Goal: Use online tool/utility: Utilize a website feature to perform a specific function

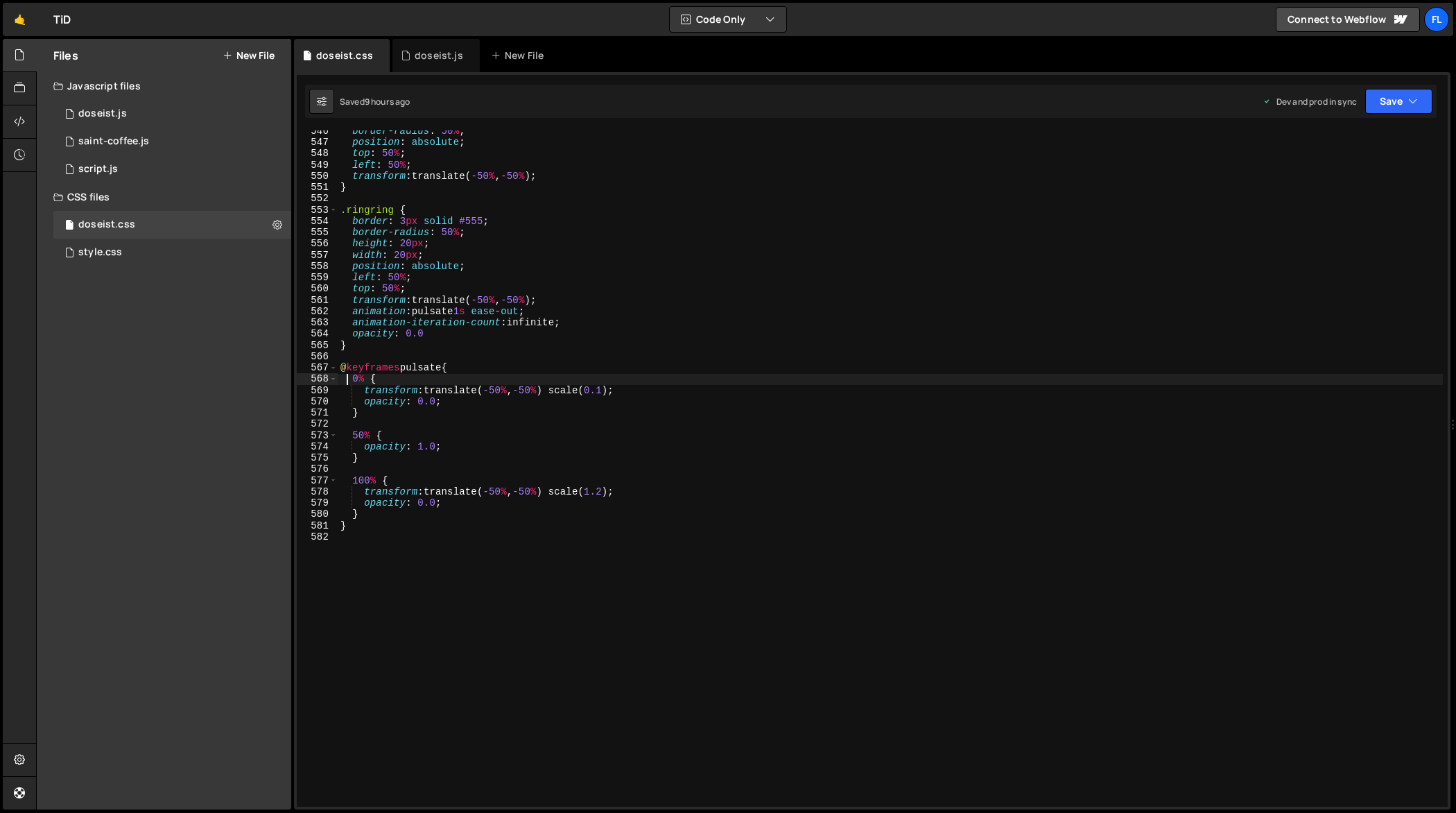
scroll to position [6168, 0]
click at [668, 522] on div "border-radius : 50 % ; position : absolute ; top : 50 % ; left : 50 % ; transfo…" at bounding box center [890, 476] width 1105 height 700
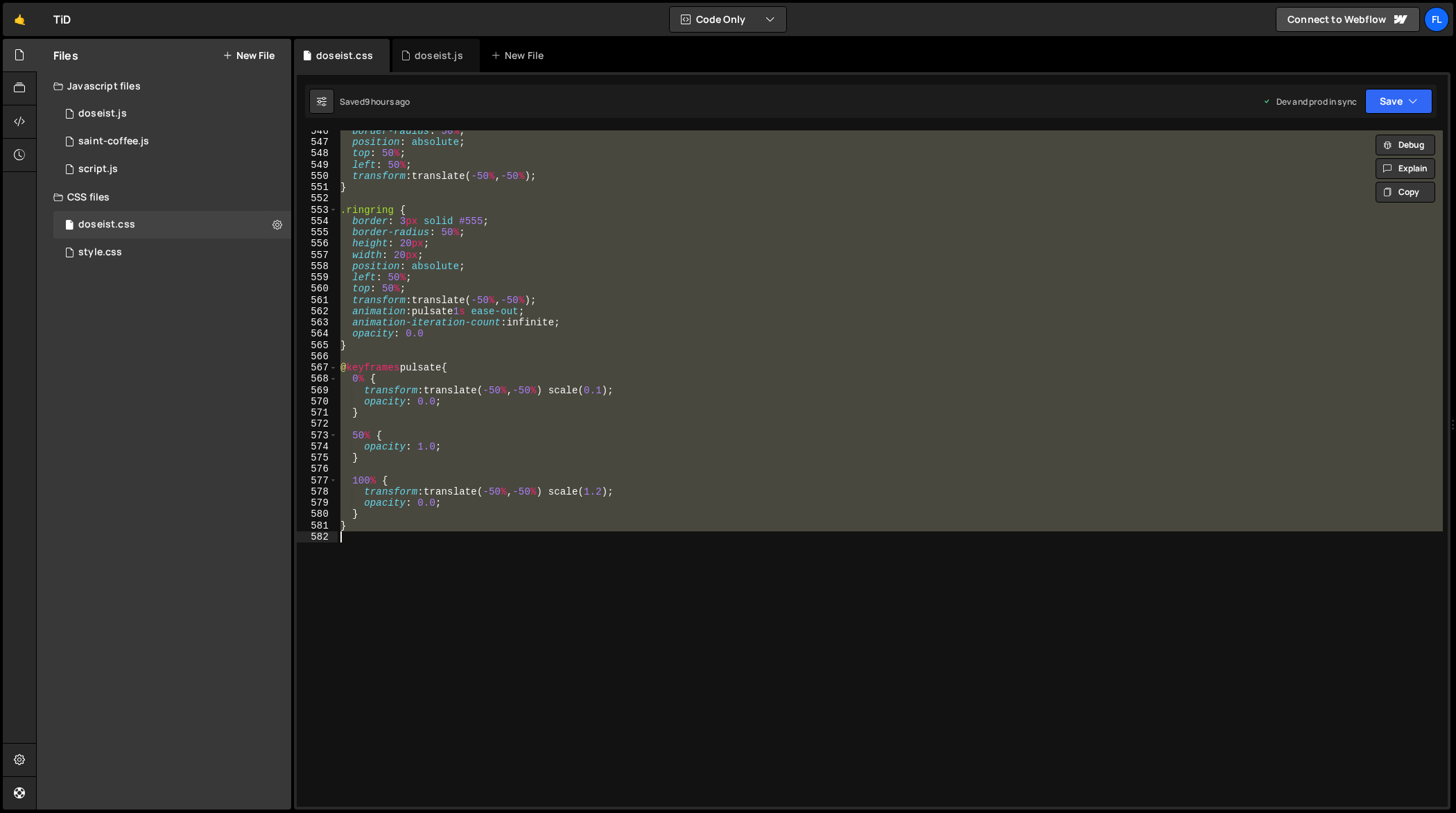
scroll to position [6089, 0]
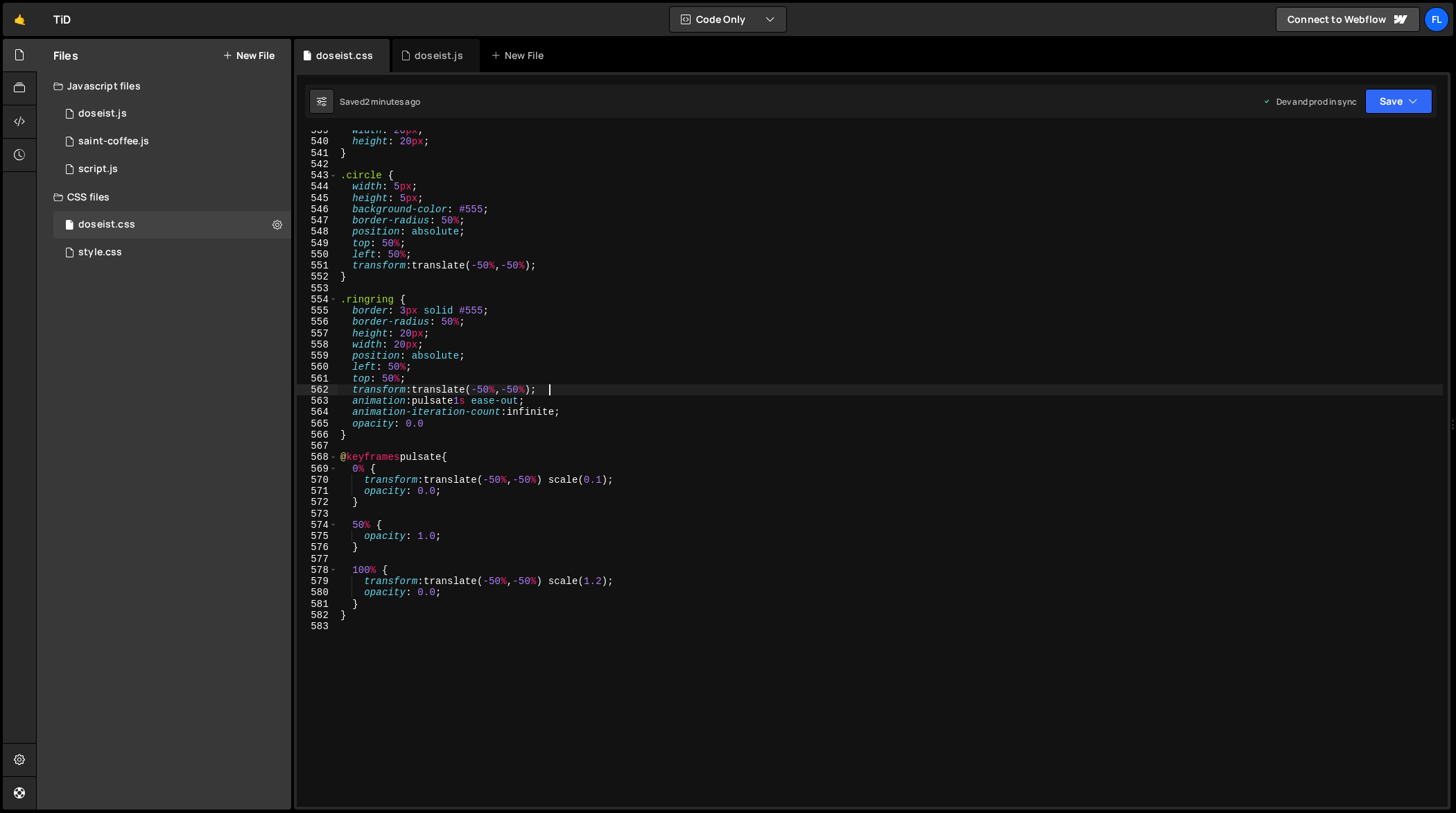
click at [835, 384] on div "width : 20 px ; height : 20 px ; } .circle { width : 5 px ; height : 5 px ; bac…" at bounding box center [890, 475] width 1105 height 700
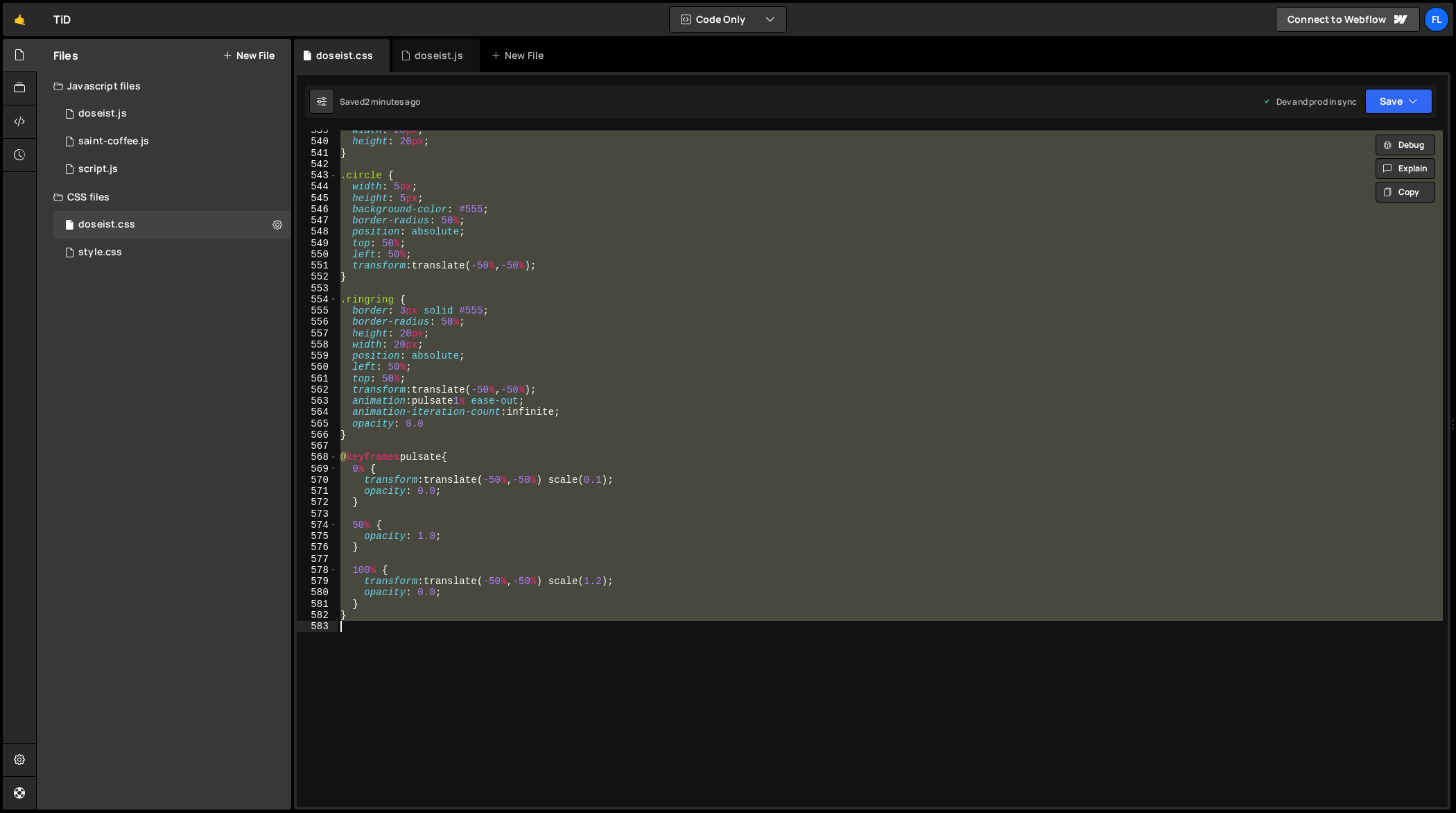
paste textarea
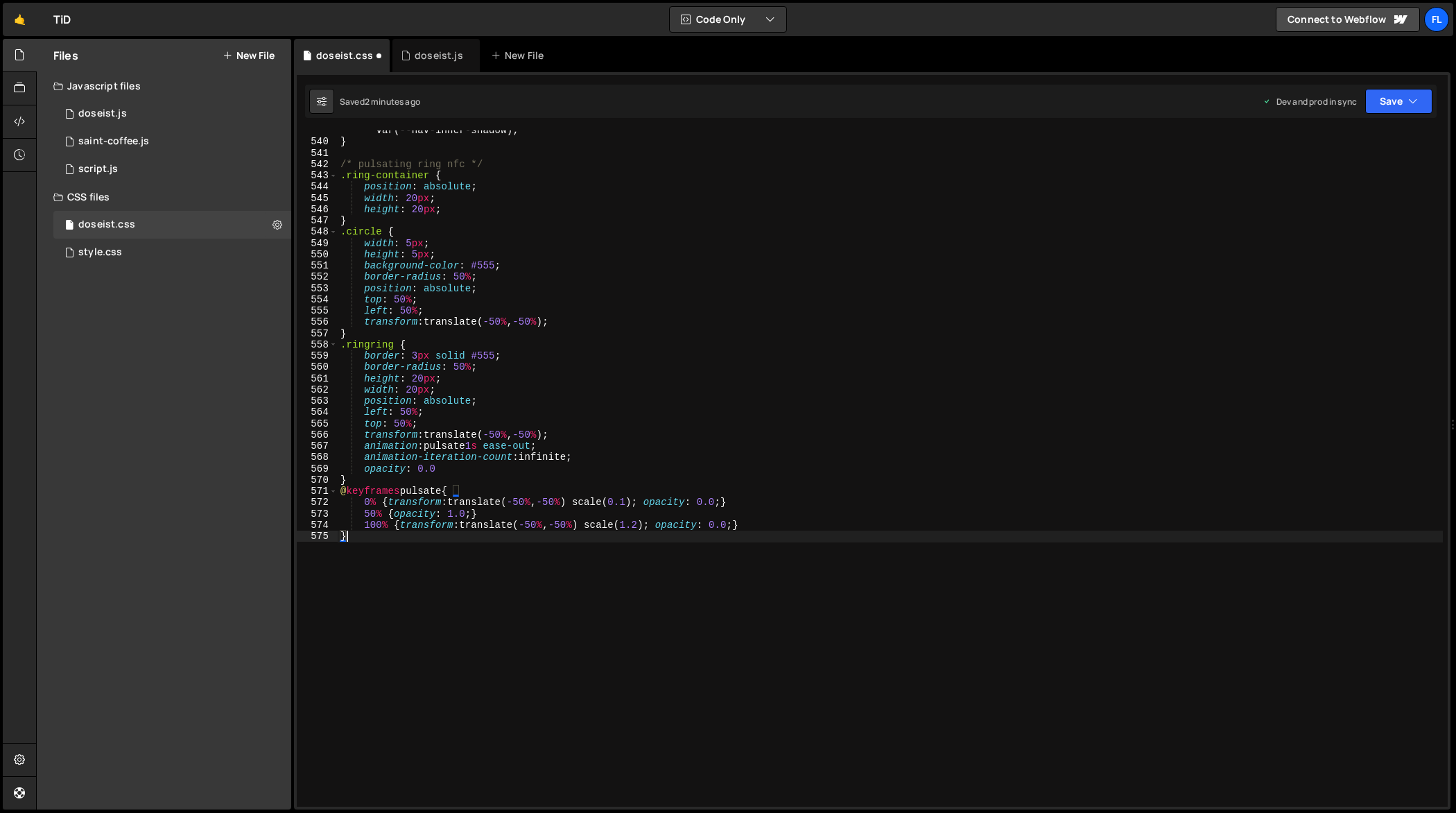
type textarea "0% {"
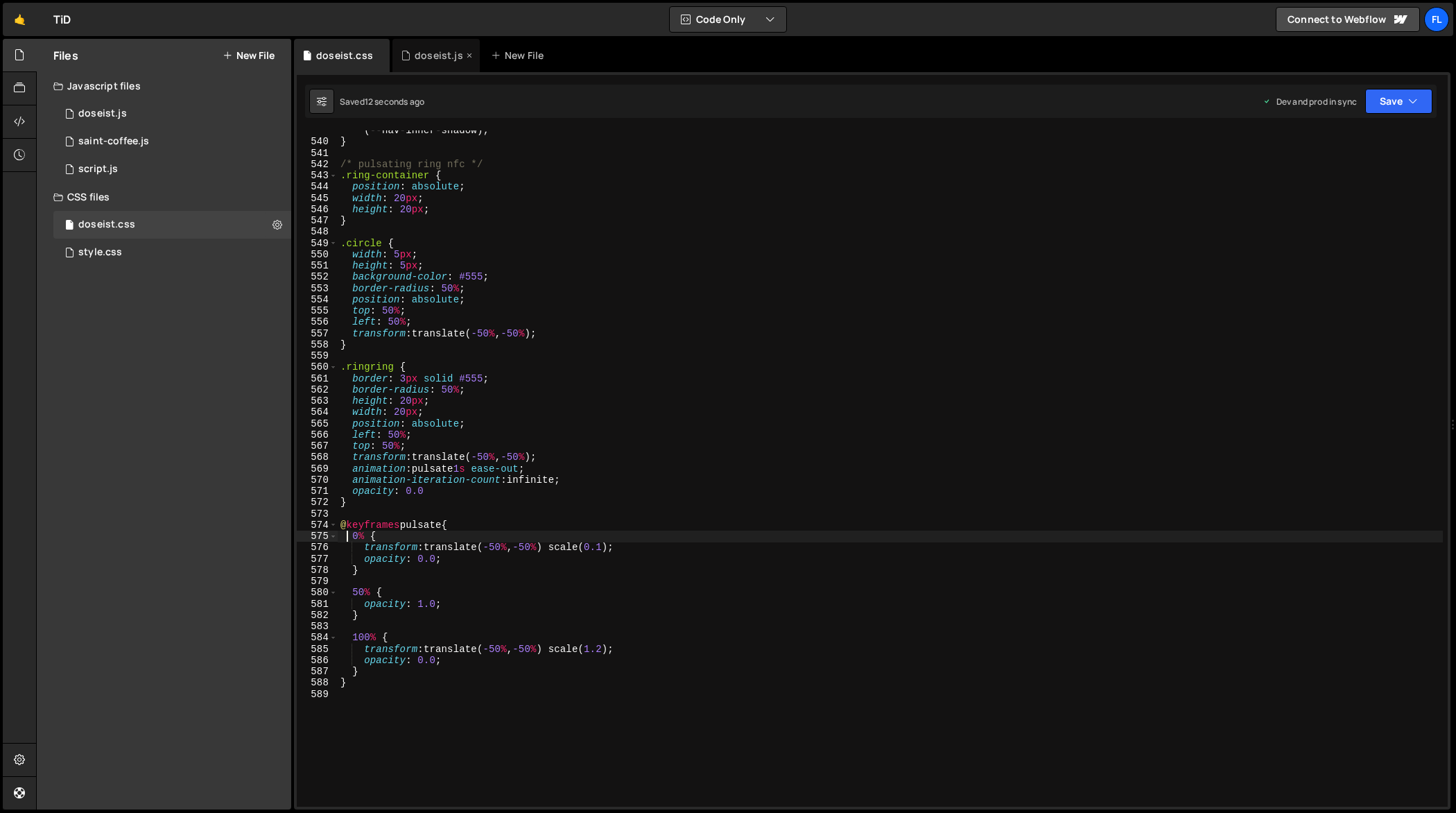
click at [431, 60] on div "doseist.js" at bounding box center [439, 55] width 48 height 14
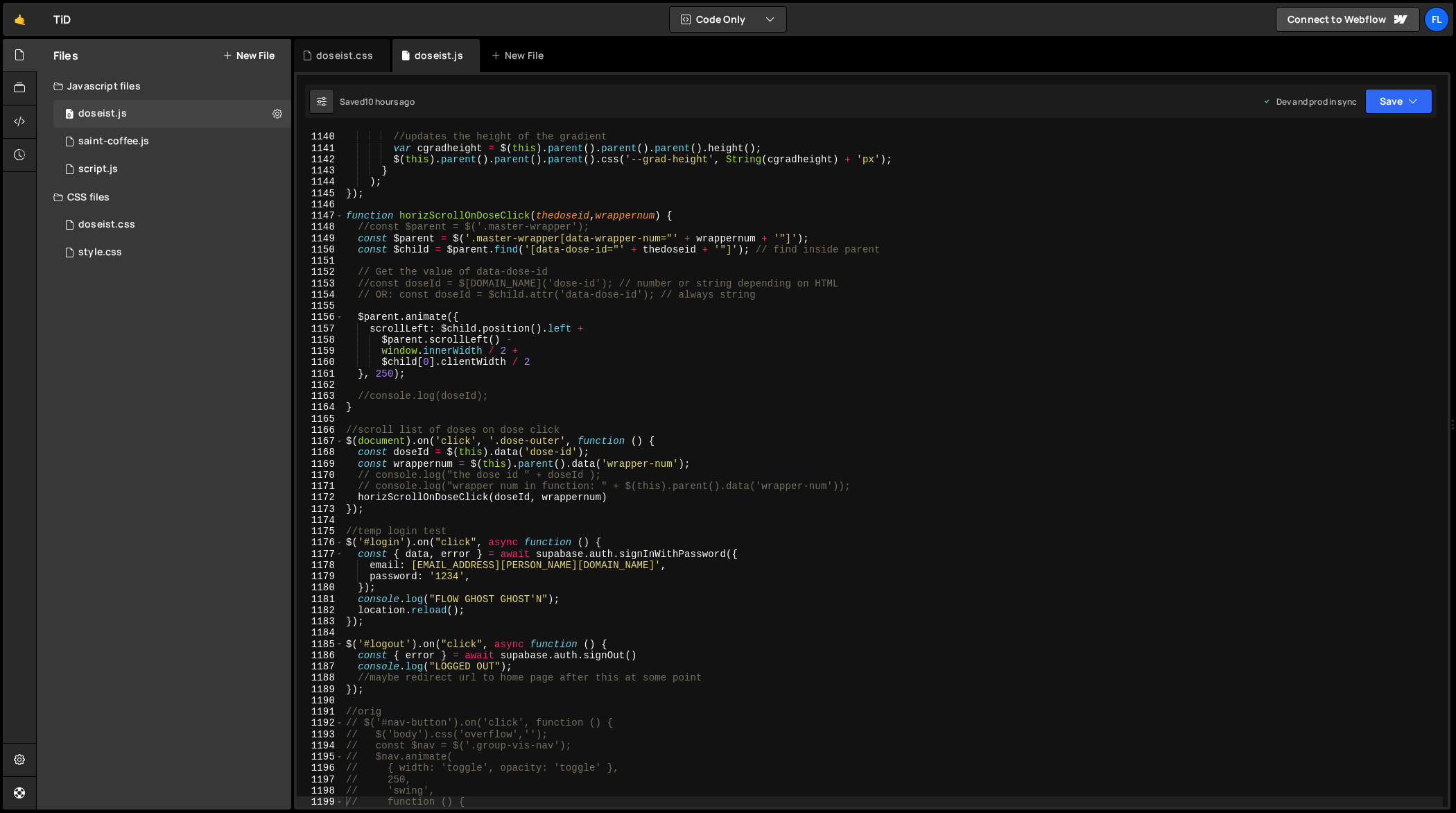
click at [577, 245] on div "// ✅ This runs AFTER the animation finishes //updates the height of the gradien…" at bounding box center [893, 470] width 1100 height 700
type textarea "});"
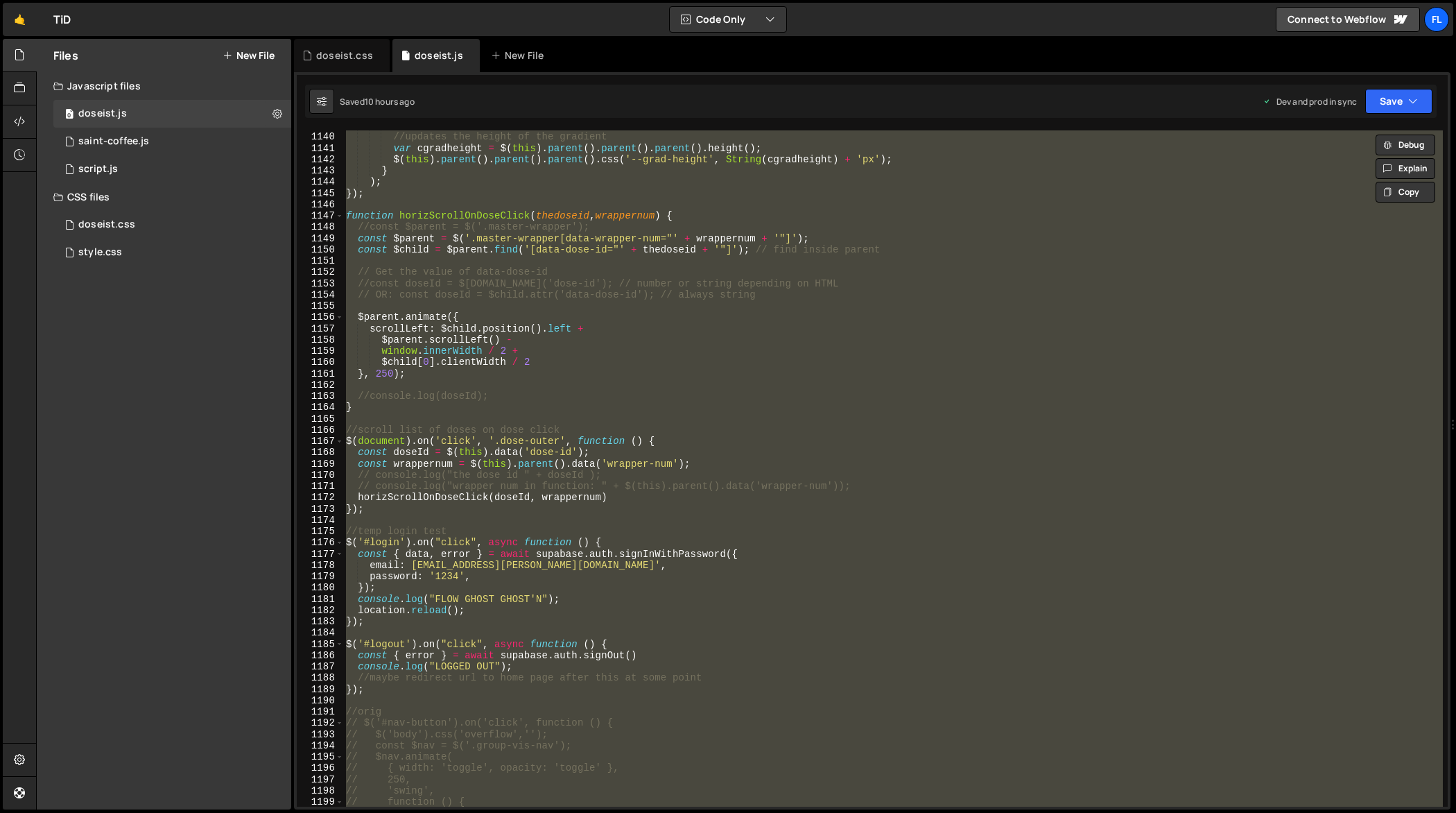
paste textarea
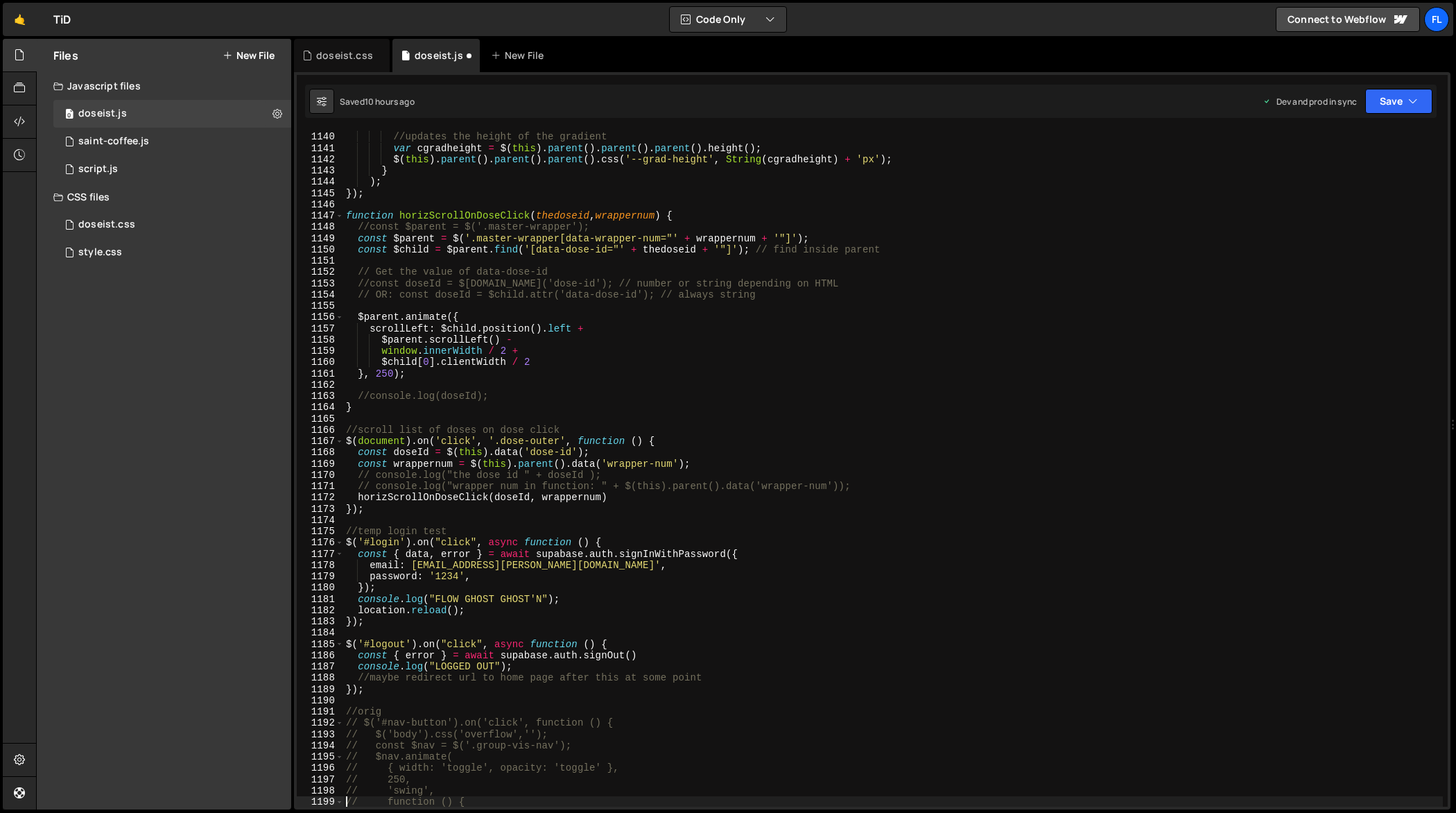
scroll to position [12902, 0]
click at [584, 334] on div "// ✅ This runs AFTER the animation finishes //updates the height of the gradien…" at bounding box center [893, 470] width 1100 height 700
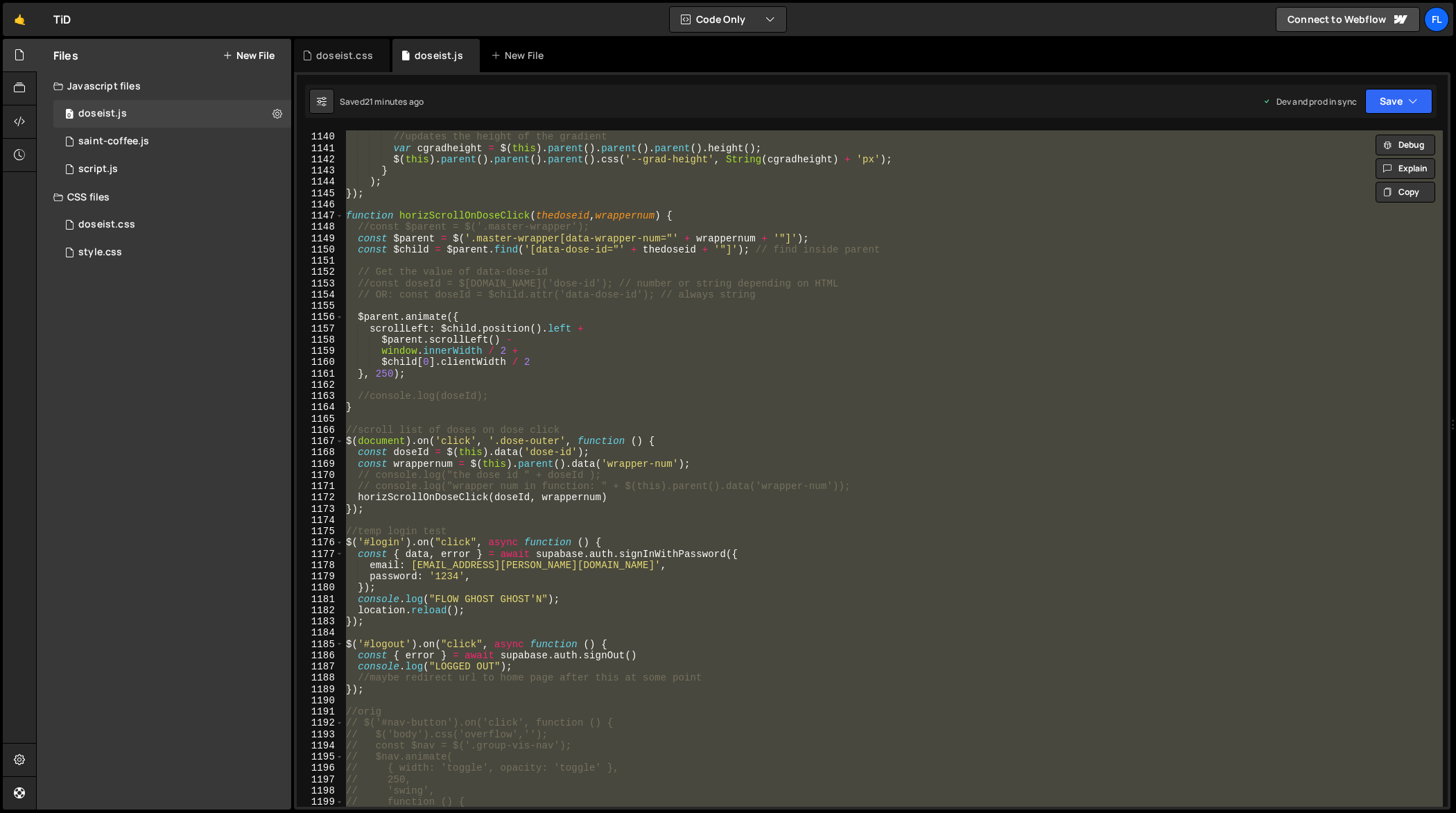
paste textarea
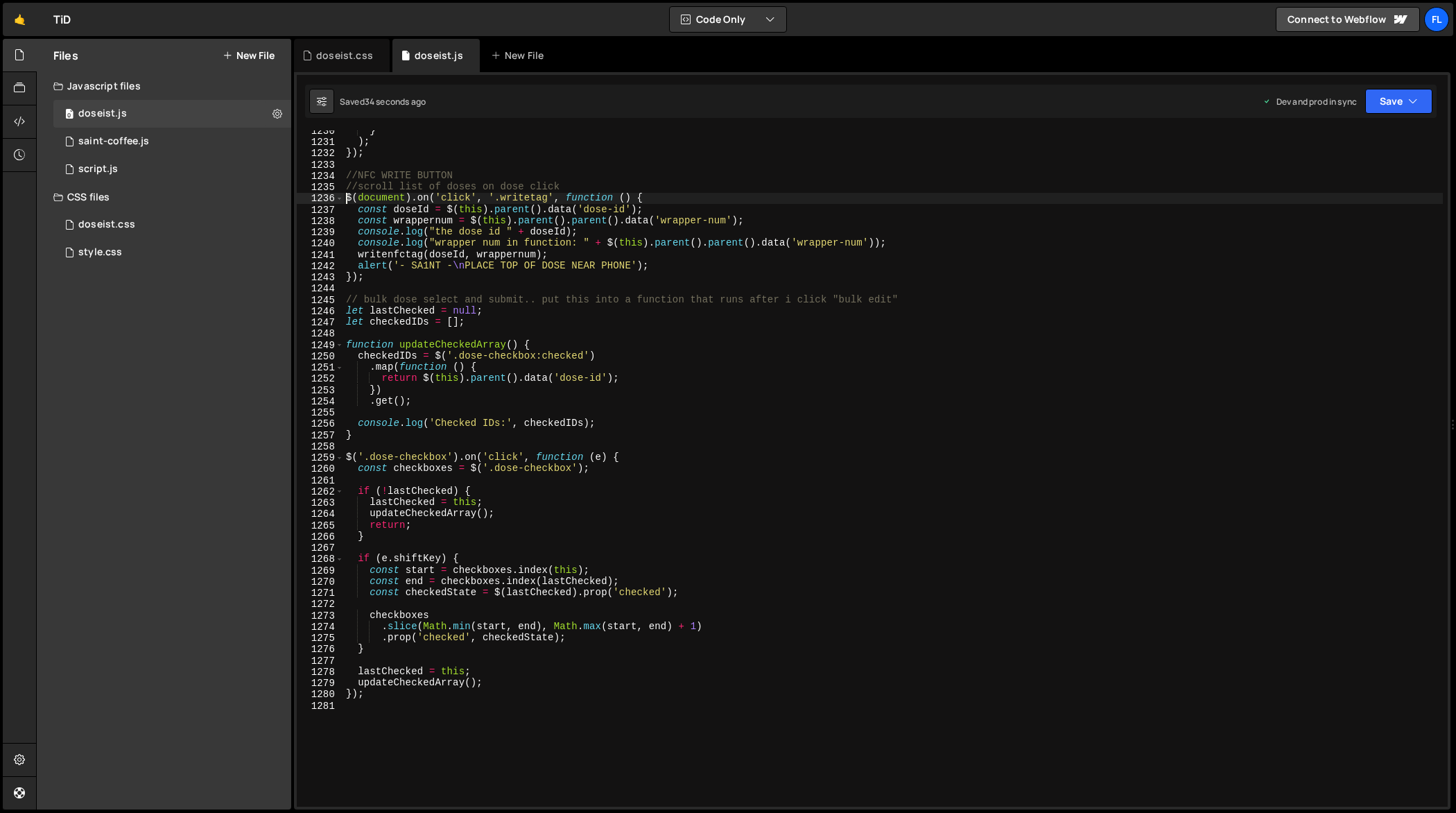
scroll to position [13921, 0]
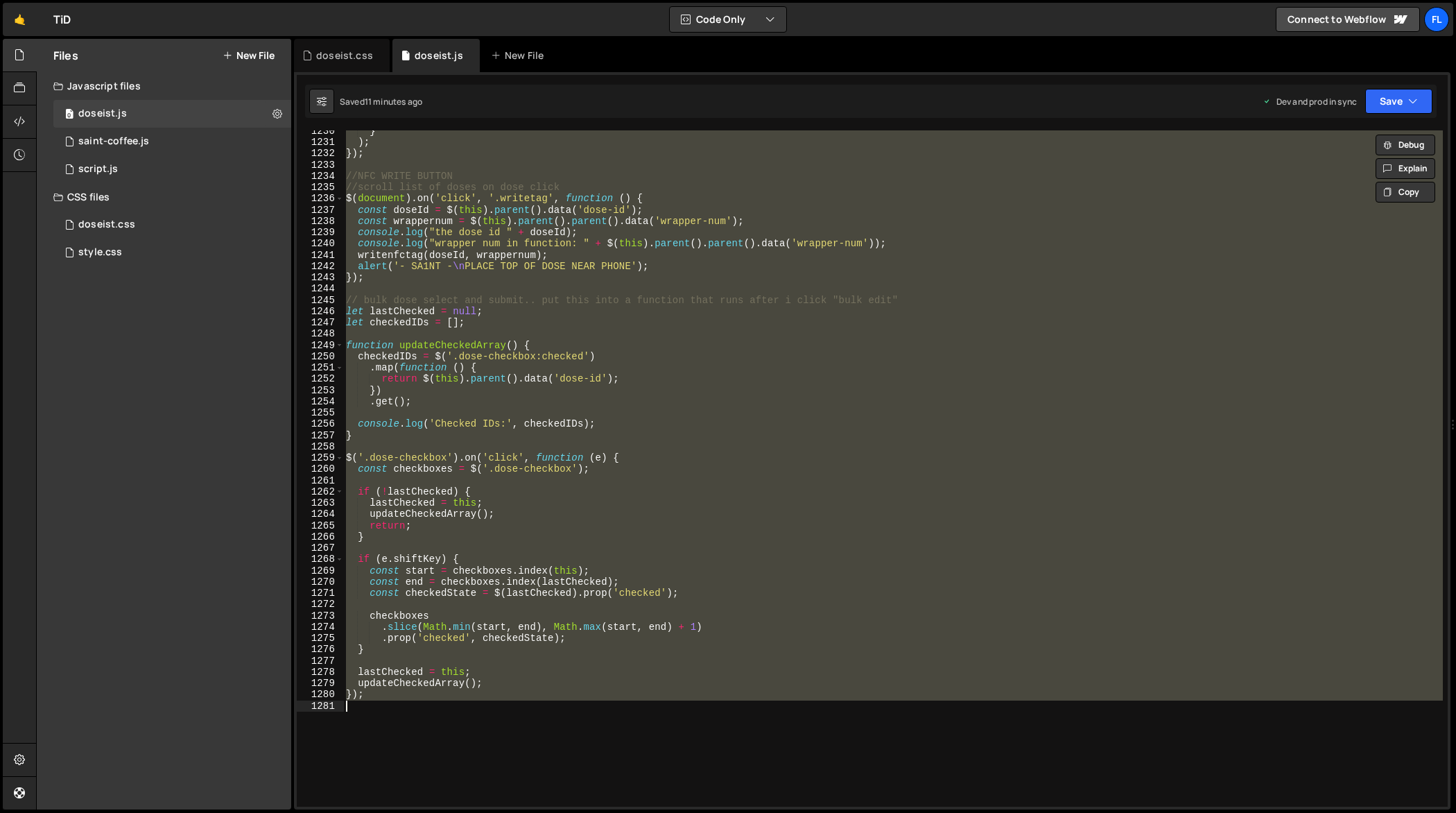
paste textarea
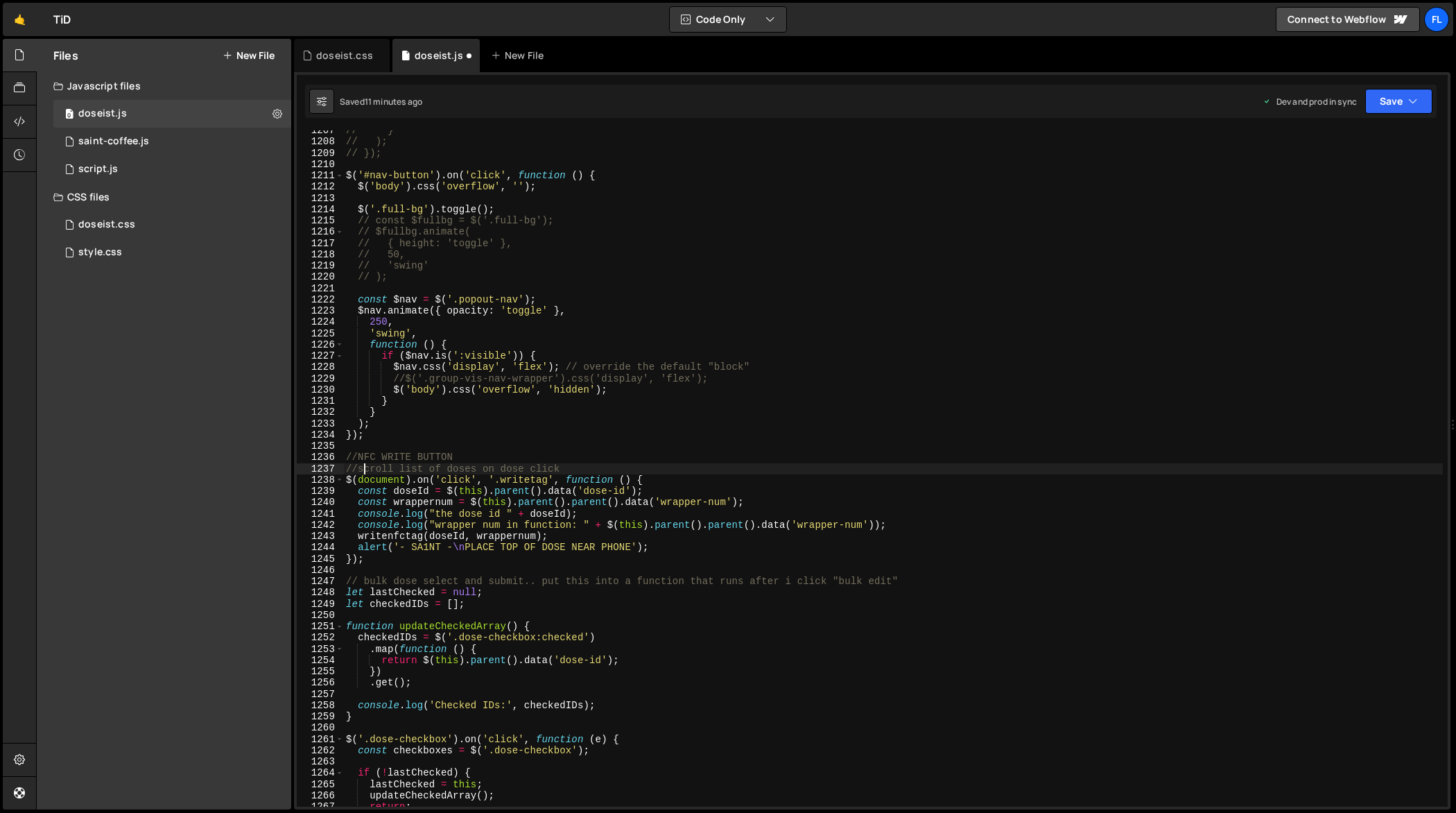
scroll to position [13662, 0]
click at [872, 436] on div "// } // ); // }); $ ( '#nav-button' ) . on ( 'click' , function ( ) { $ ( 'body…" at bounding box center [893, 475] width 1100 height 700
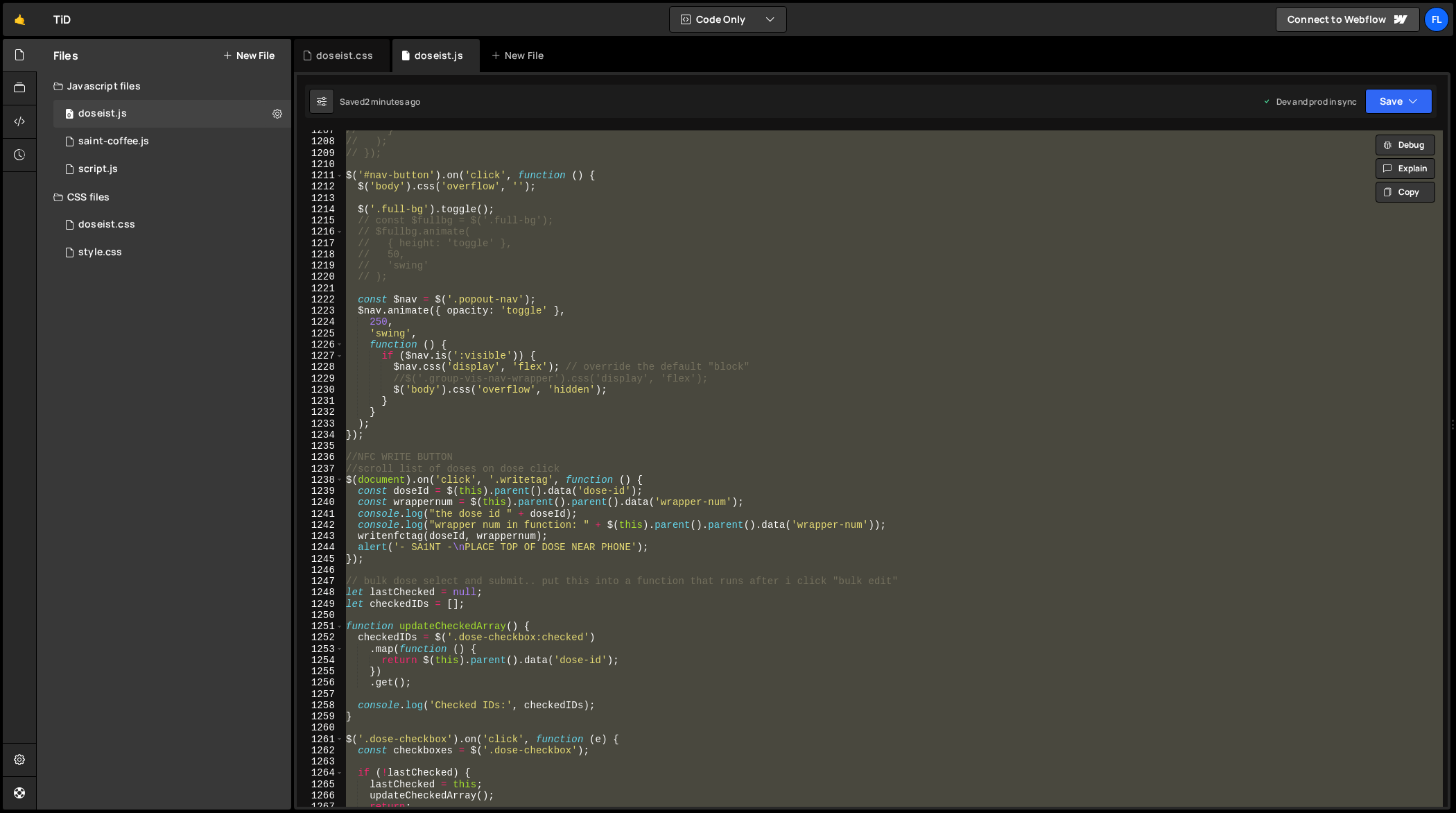
paste textarea
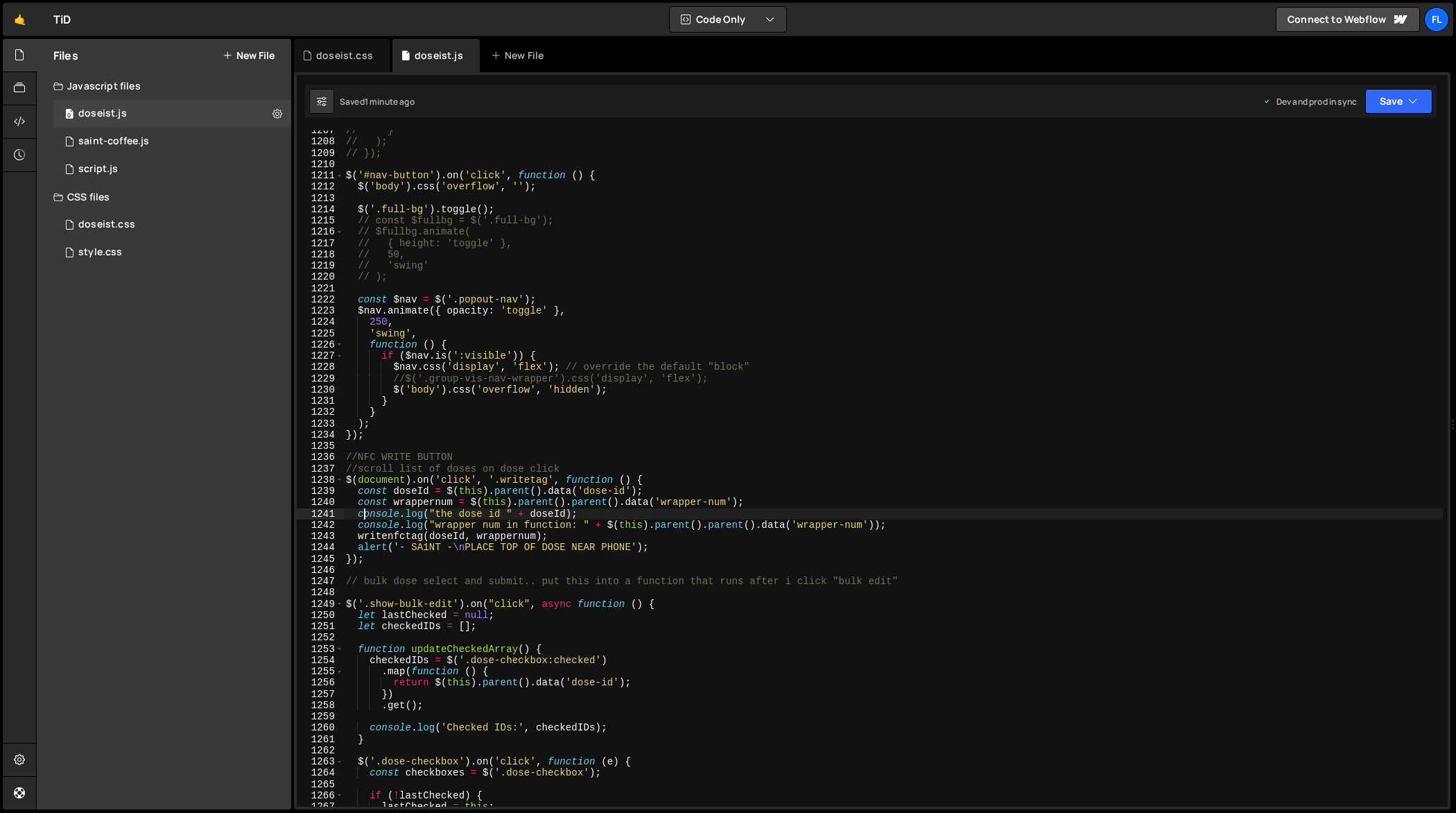
click at [938, 351] on div "// } // ); // }); $ ( '#nav-button' ) . on ( 'click' , function ( ) { $ ( 'body…" at bounding box center [893, 475] width 1100 height 700
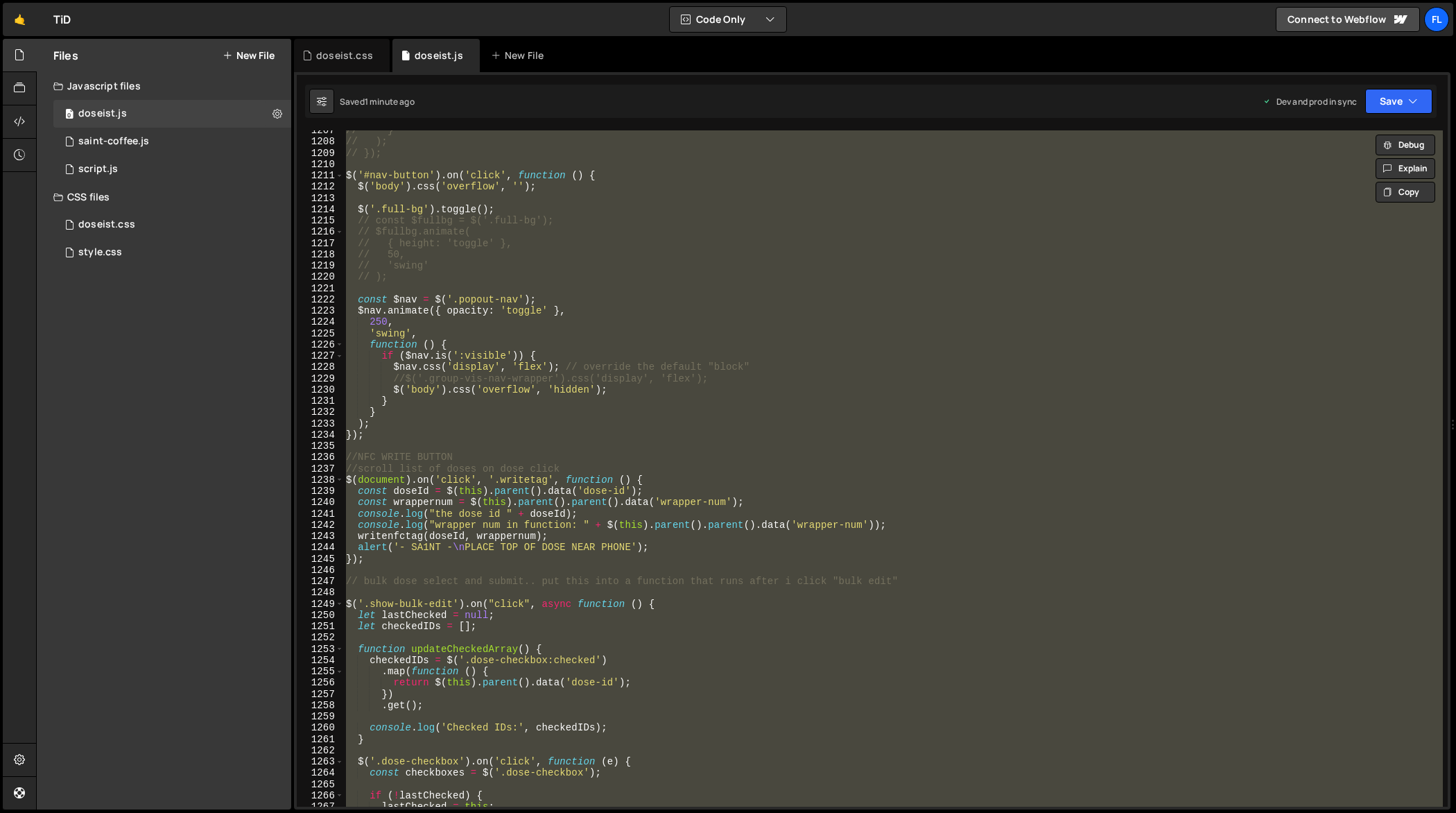
paste textarea
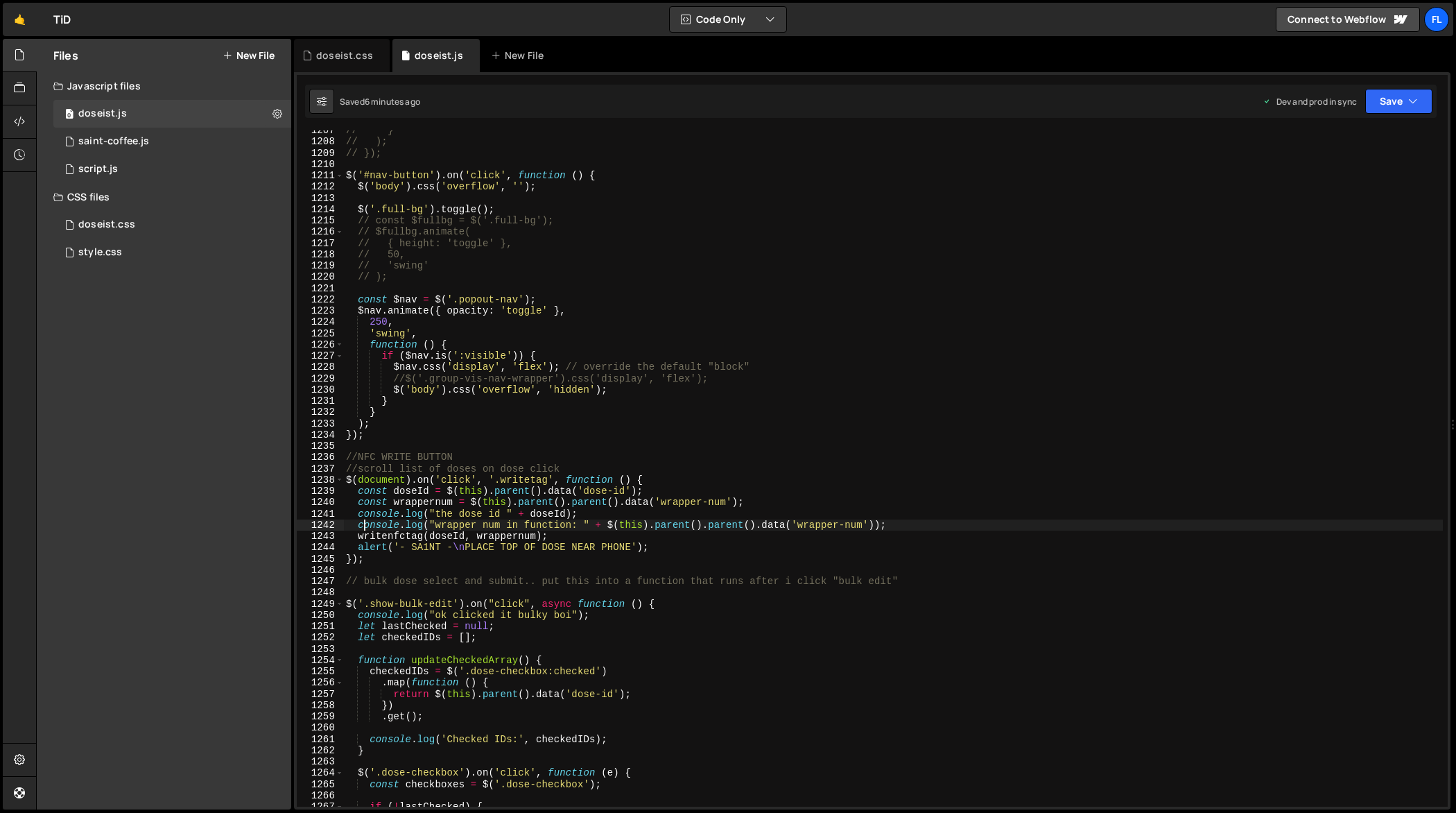
click at [879, 358] on div "// } // ); // }); $ ( '#nav-button' ) . on ( 'click' , function ( ) { $ ( 'body…" at bounding box center [893, 475] width 1100 height 700
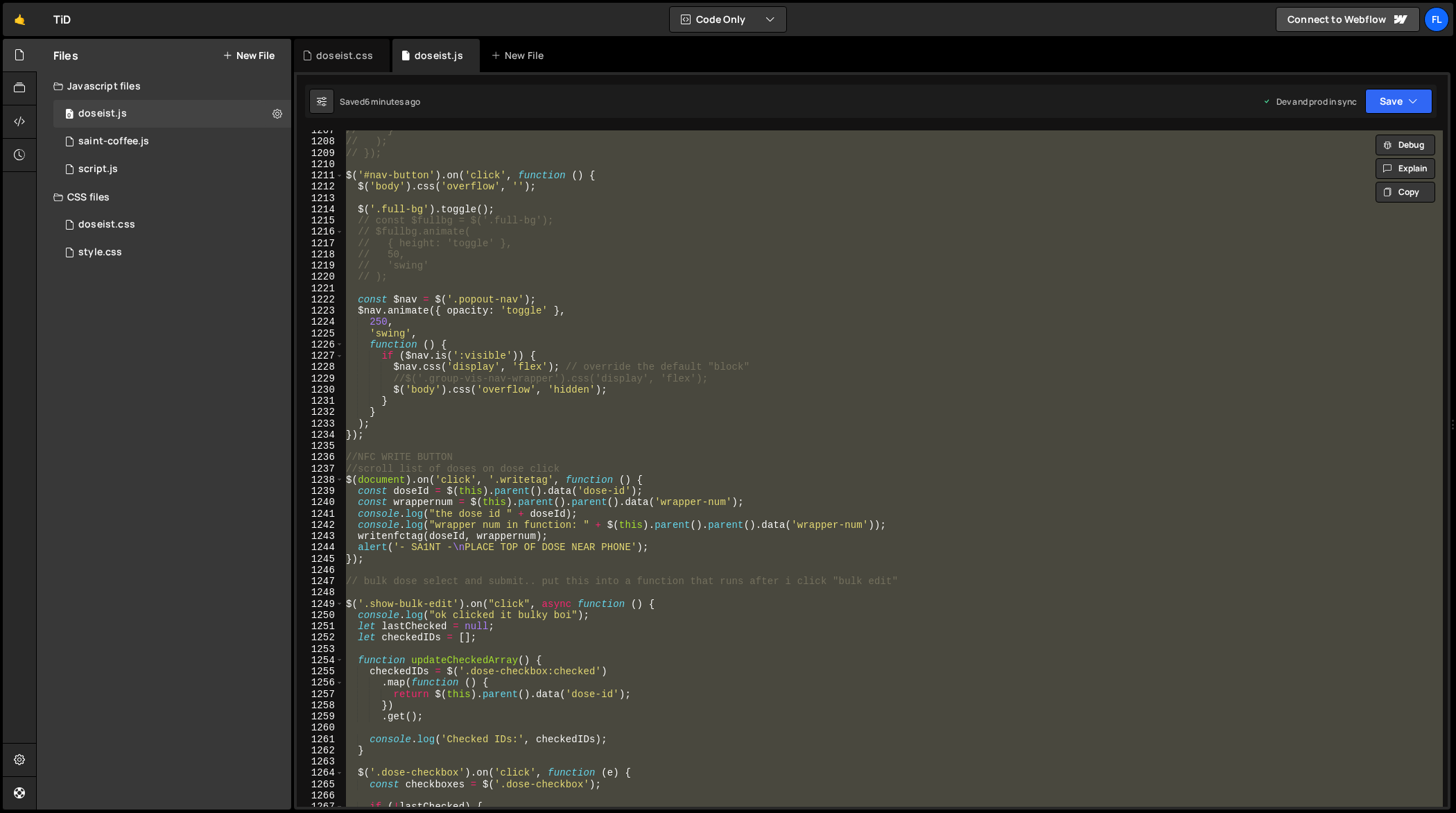
paste textarea
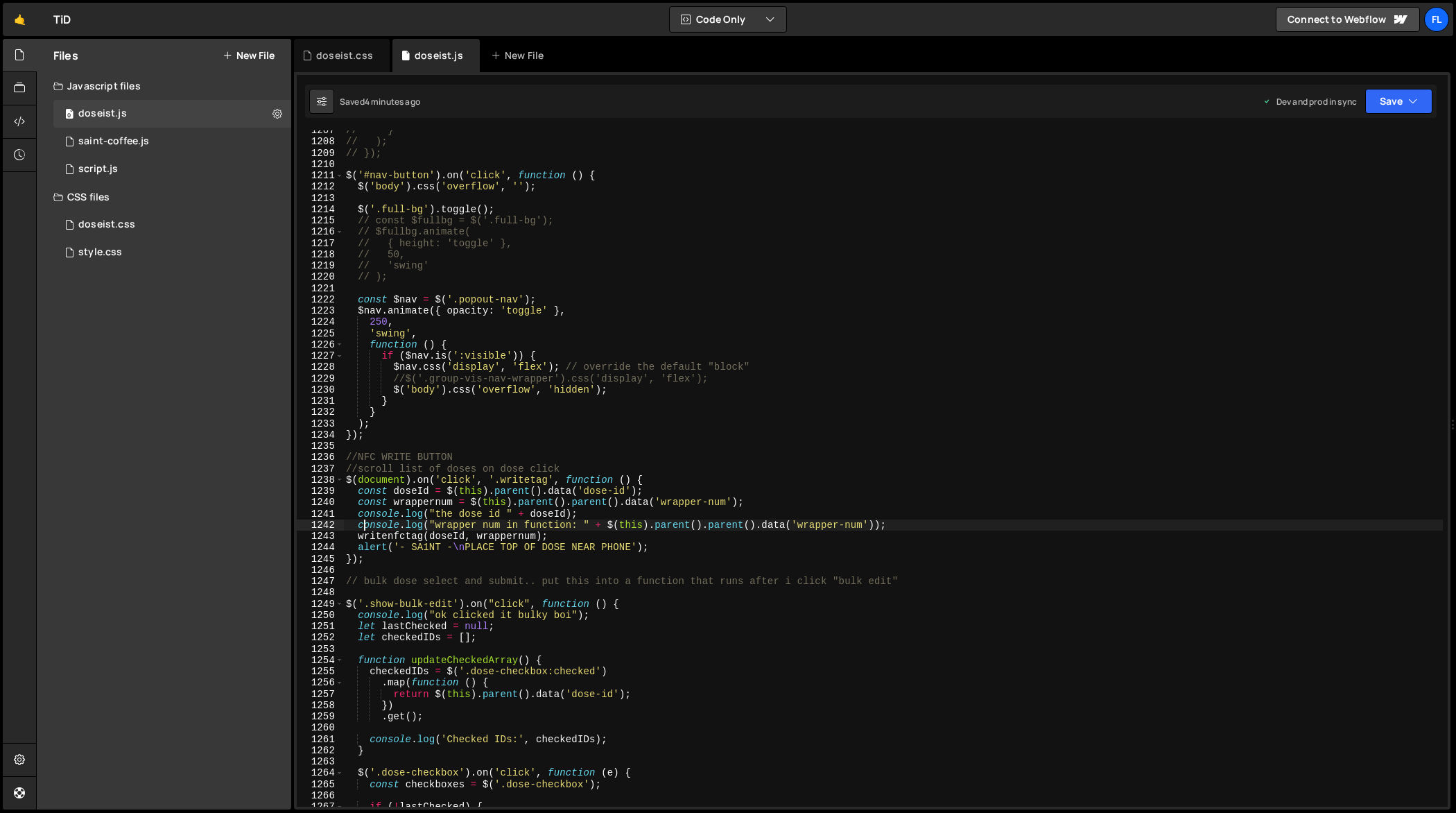
click at [850, 390] on div "// } // ); // }); $ ( '#nav-button' ) . on ( 'click' , function ( ) { $ ( 'body…" at bounding box center [893, 475] width 1100 height 700
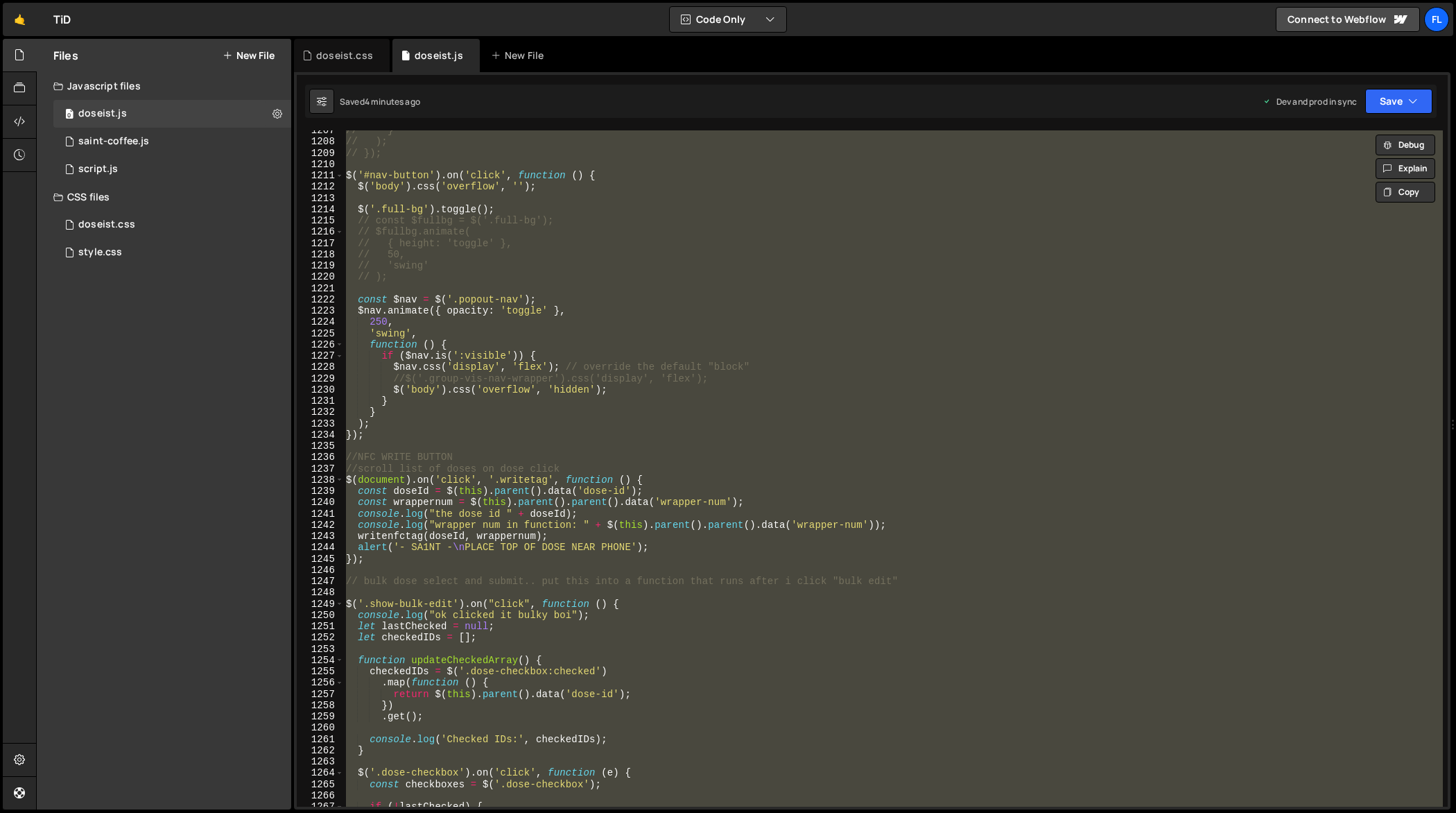
paste textarea "//});"
type textarea "//});"
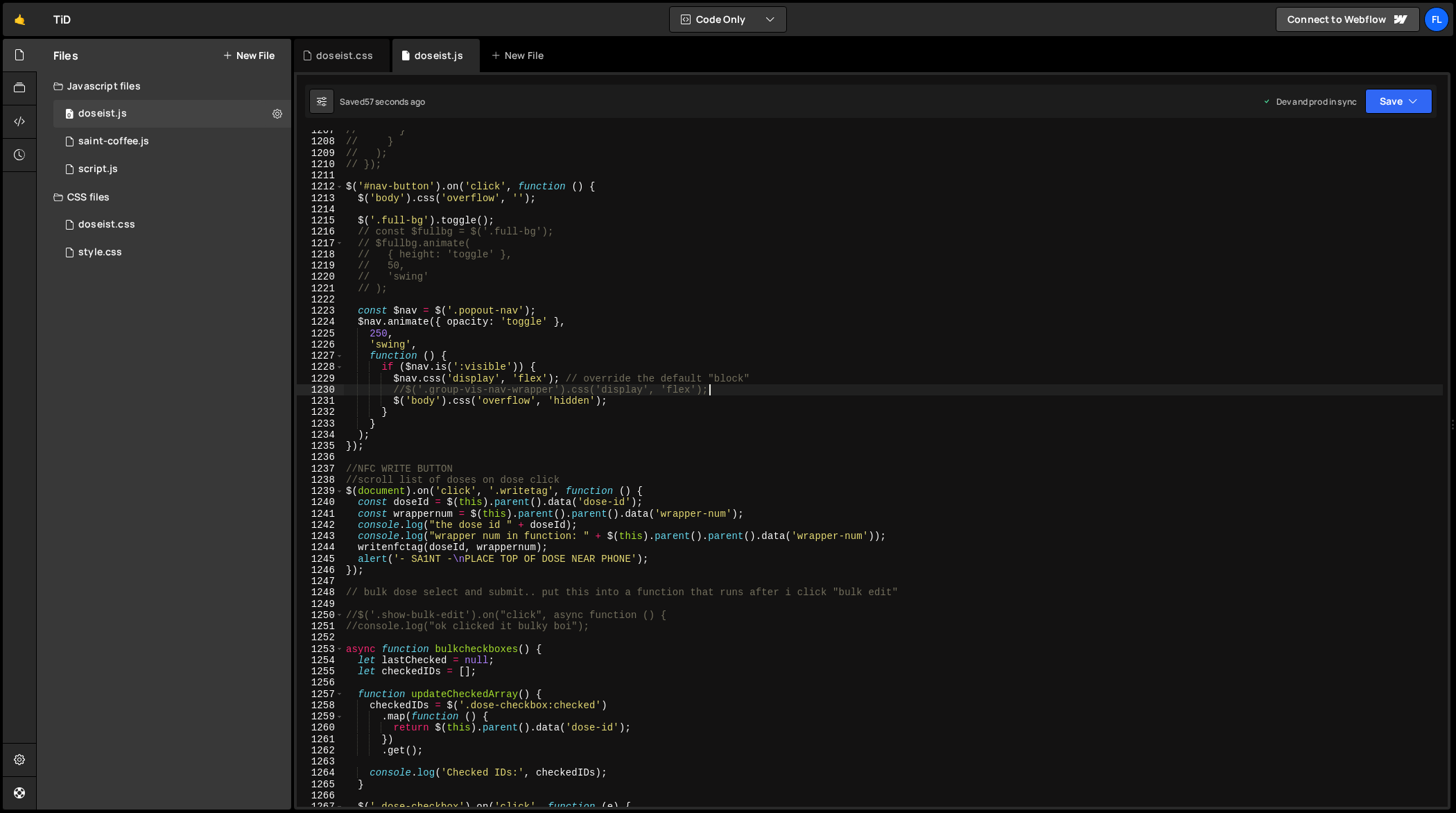
click at [952, 391] on div "// } // } // ); // }); $ ( '#nav-button' ) . on ( 'click' , function ( ) { $ ( …" at bounding box center [893, 475] width 1100 height 700
type textarea "//});"
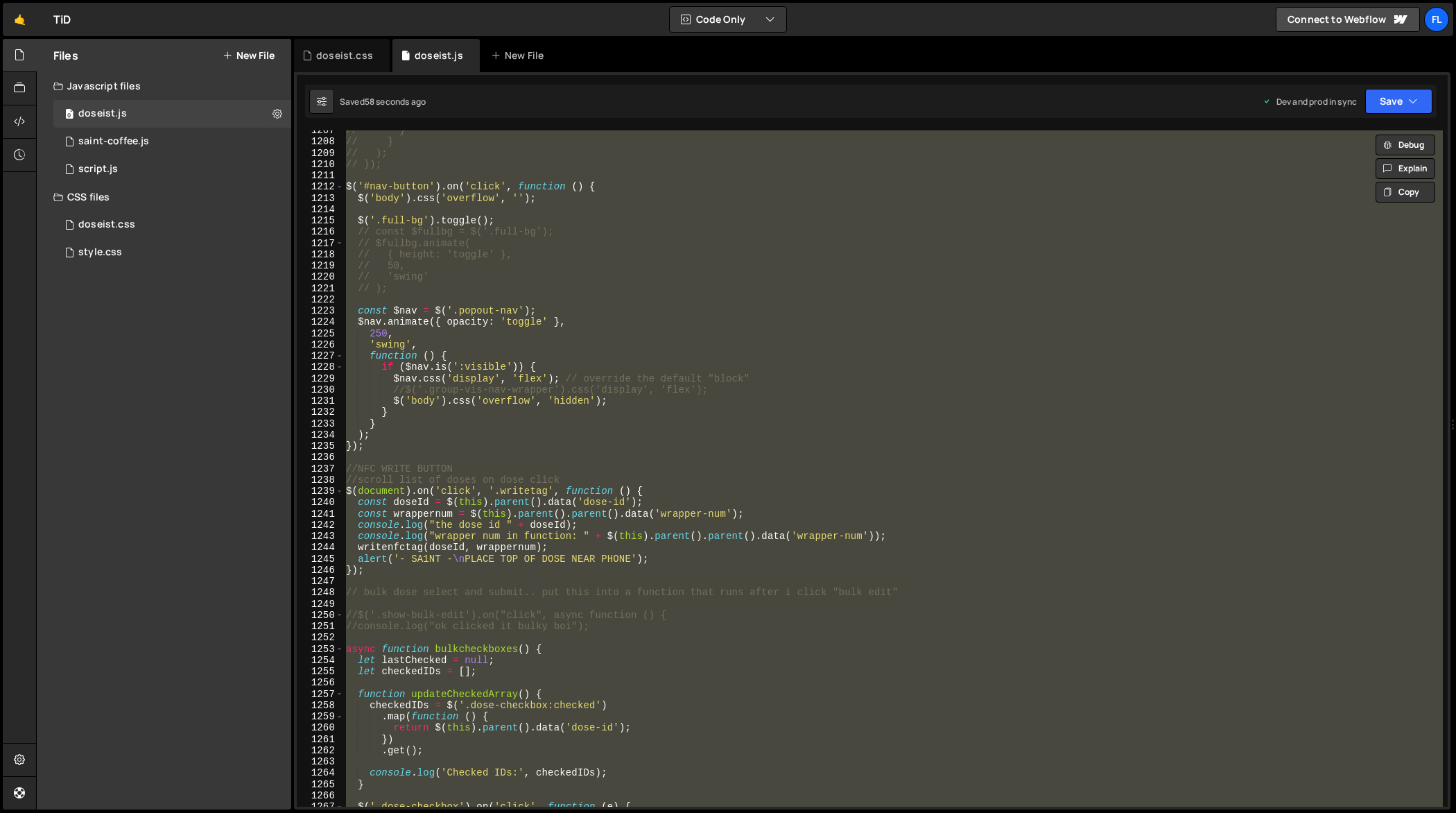
paste textarea
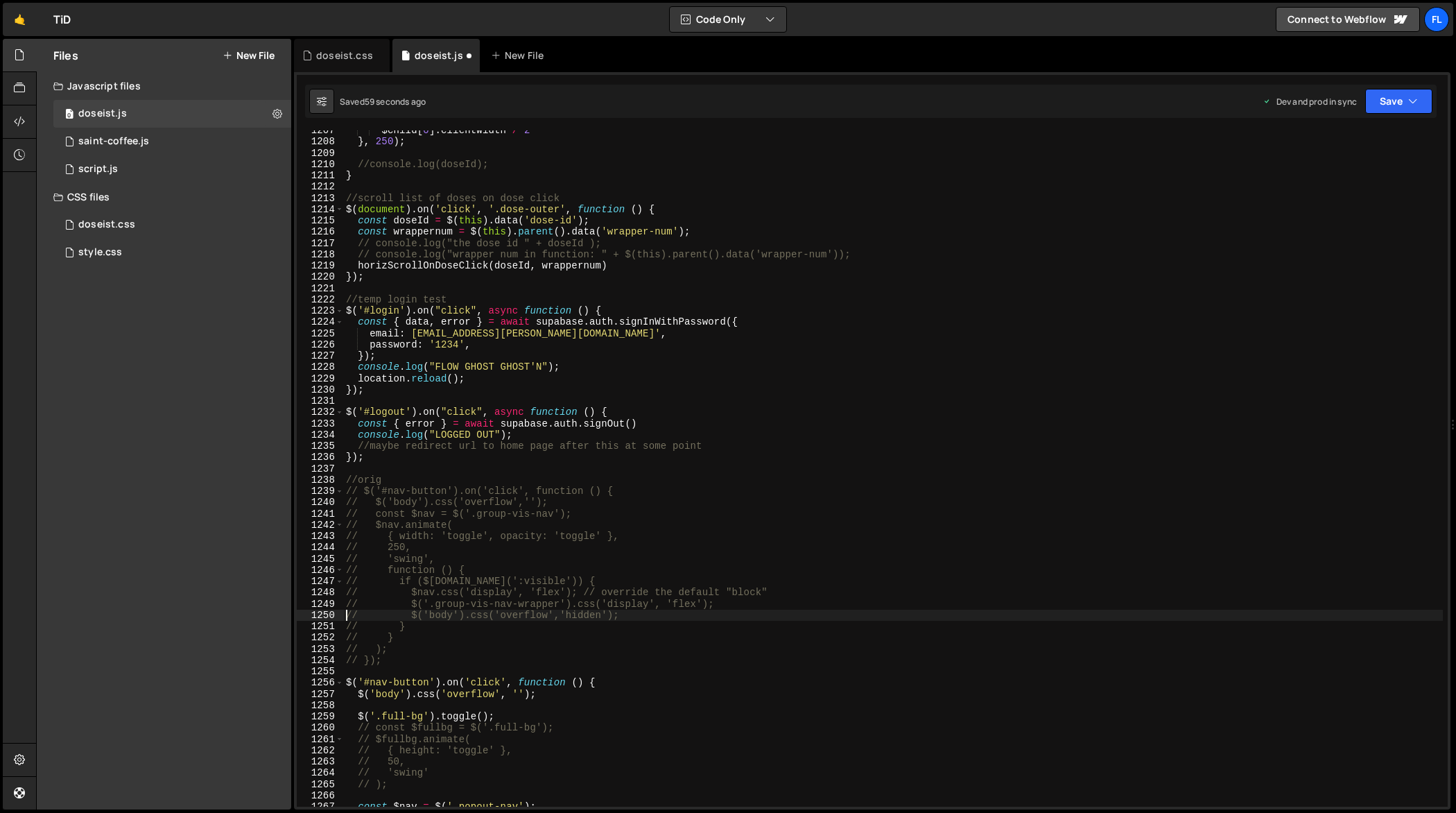
type textarea "// $('body').css('overflow','hidden');"
click at [830, 404] on div "$child [ 0 ] . clientWidth / 2 } , 250 ) ; //console.log(doseId); } //scroll li…" at bounding box center [893, 475] width 1100 height 700
type textarea "});"
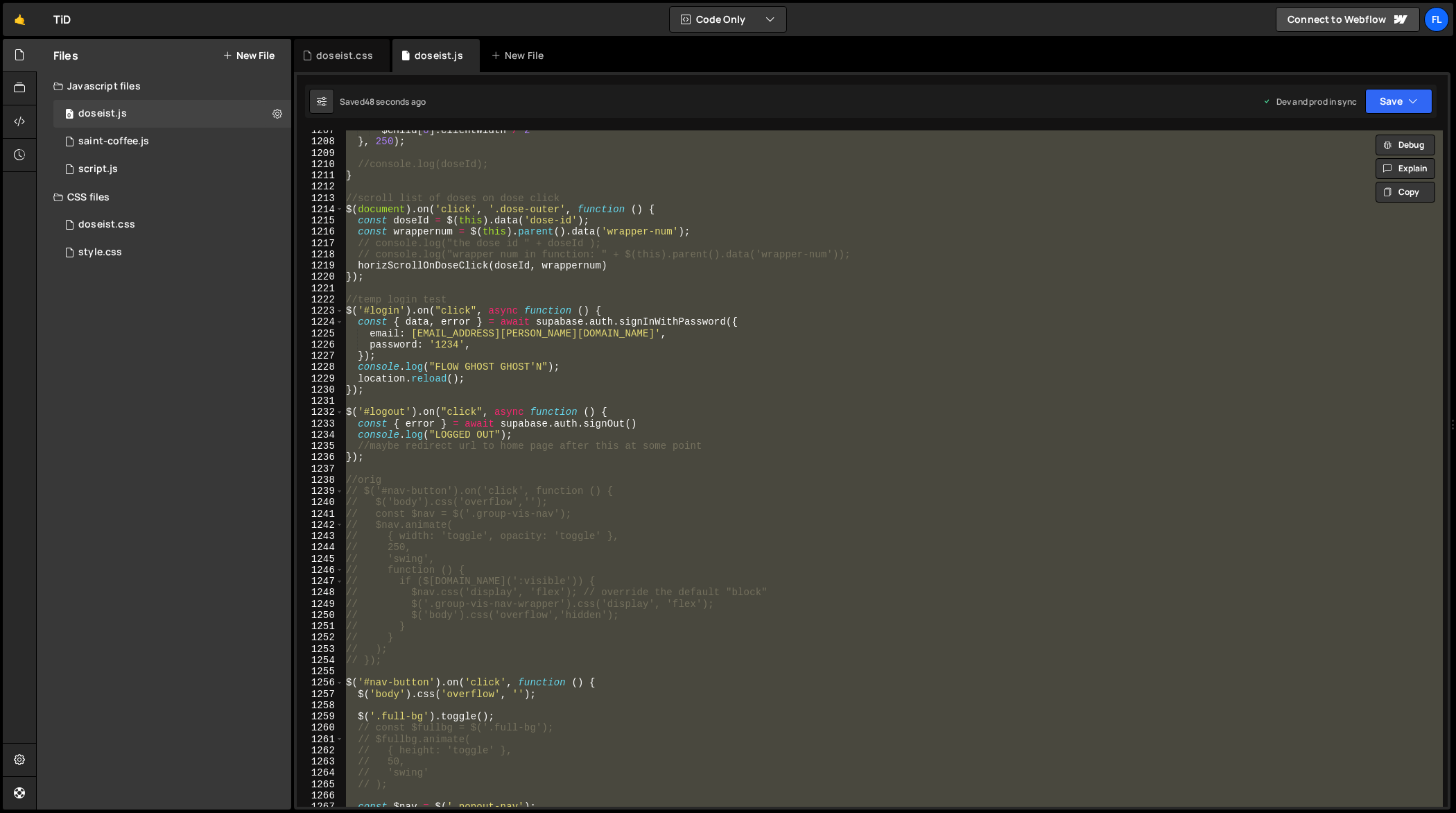
paste textarea
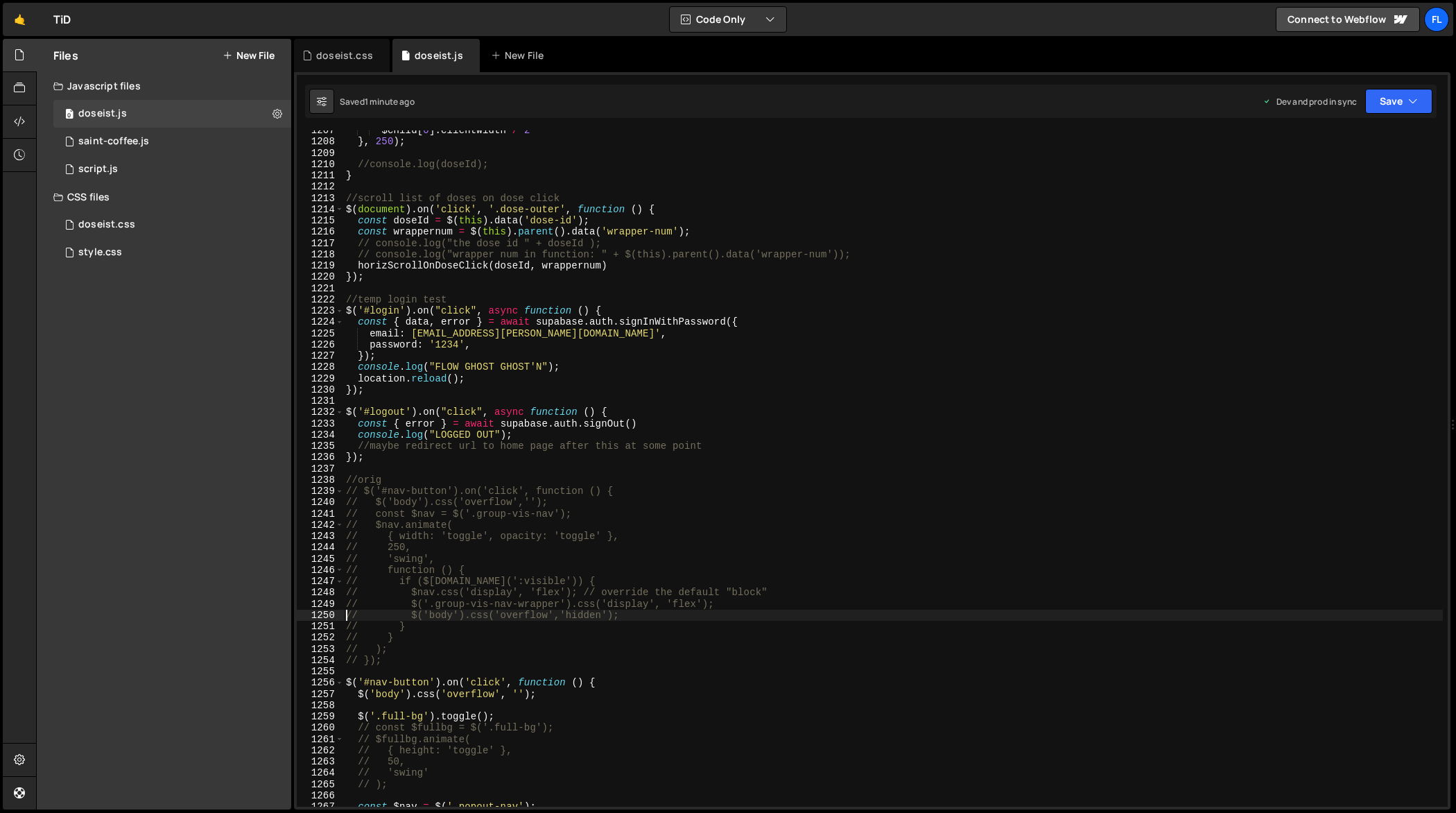
click at [808, 435] on div "$child [ 0 ] . clientWidth / 2 } , 250 ) ; //console.log(doseId); } //scroll li…" at bounding box center [893, 475] width 1100 height 700
type textarea "});"
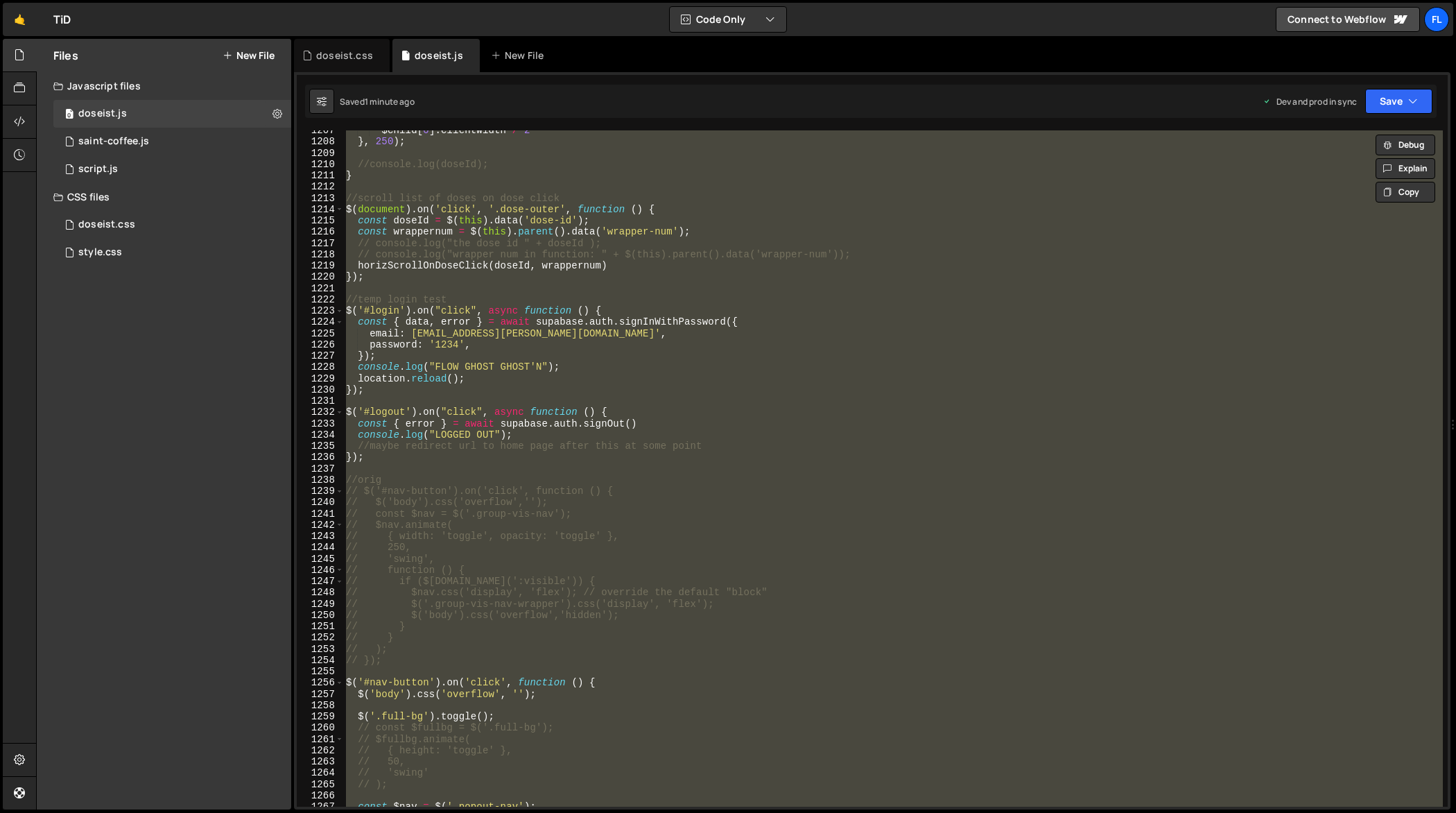
paste textarea
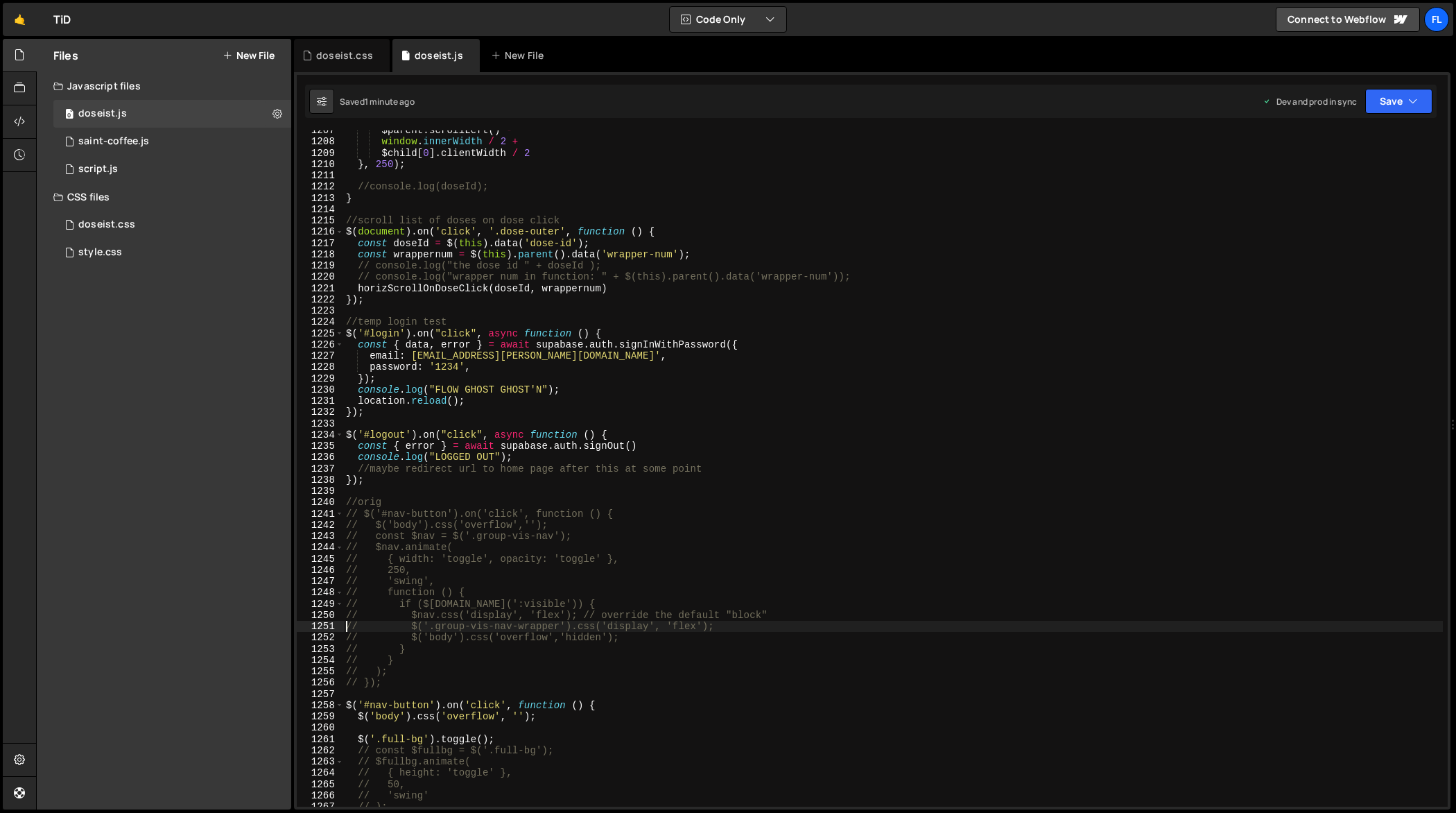
click at [895, 408] on div "$parent . scrollLeft ( ) - window . innerWidth / 2 + $child [ 0 ] . clientWidth…" at bounding box center [893, 475] width 1100 height 700
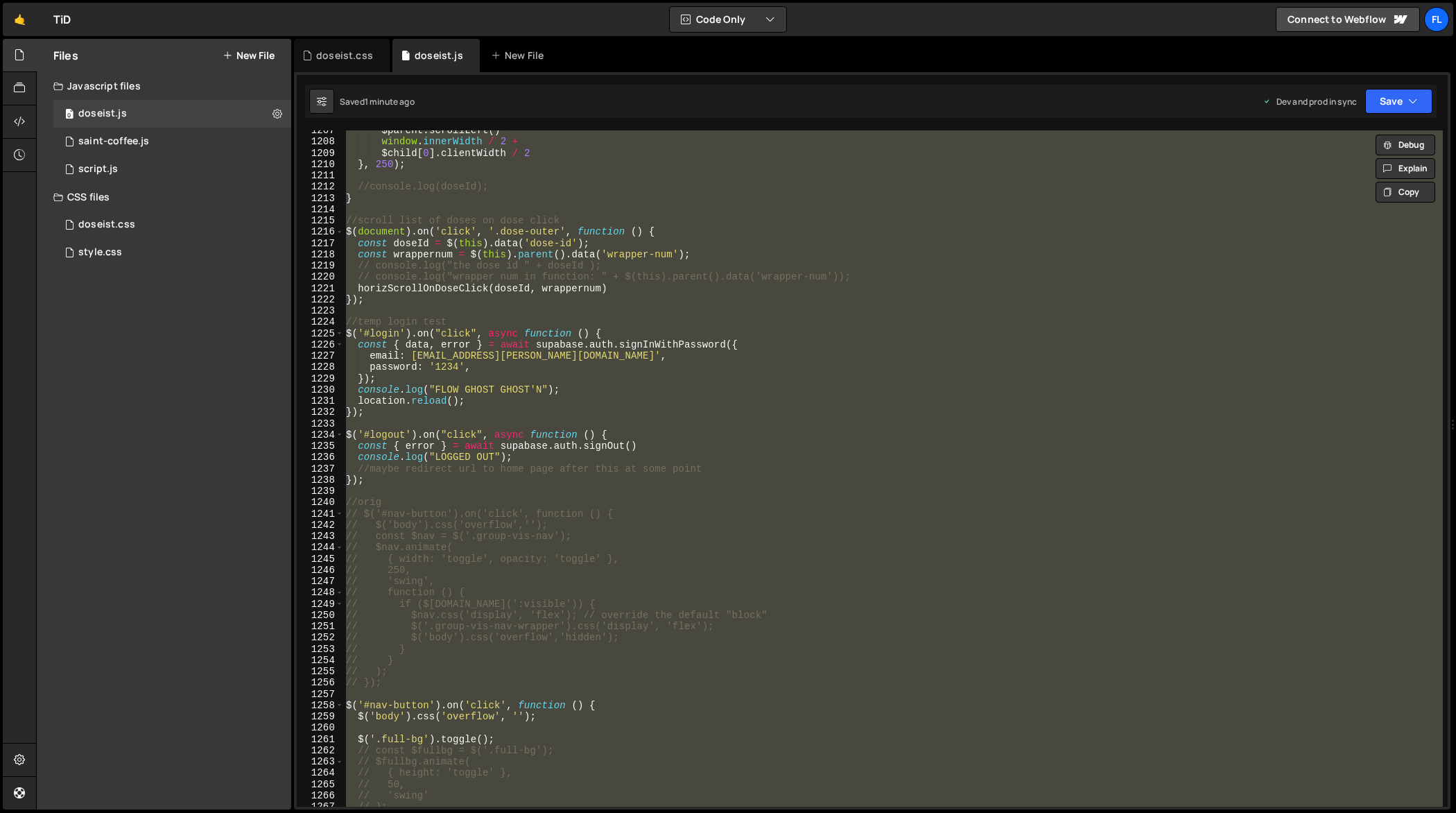
paste textarea
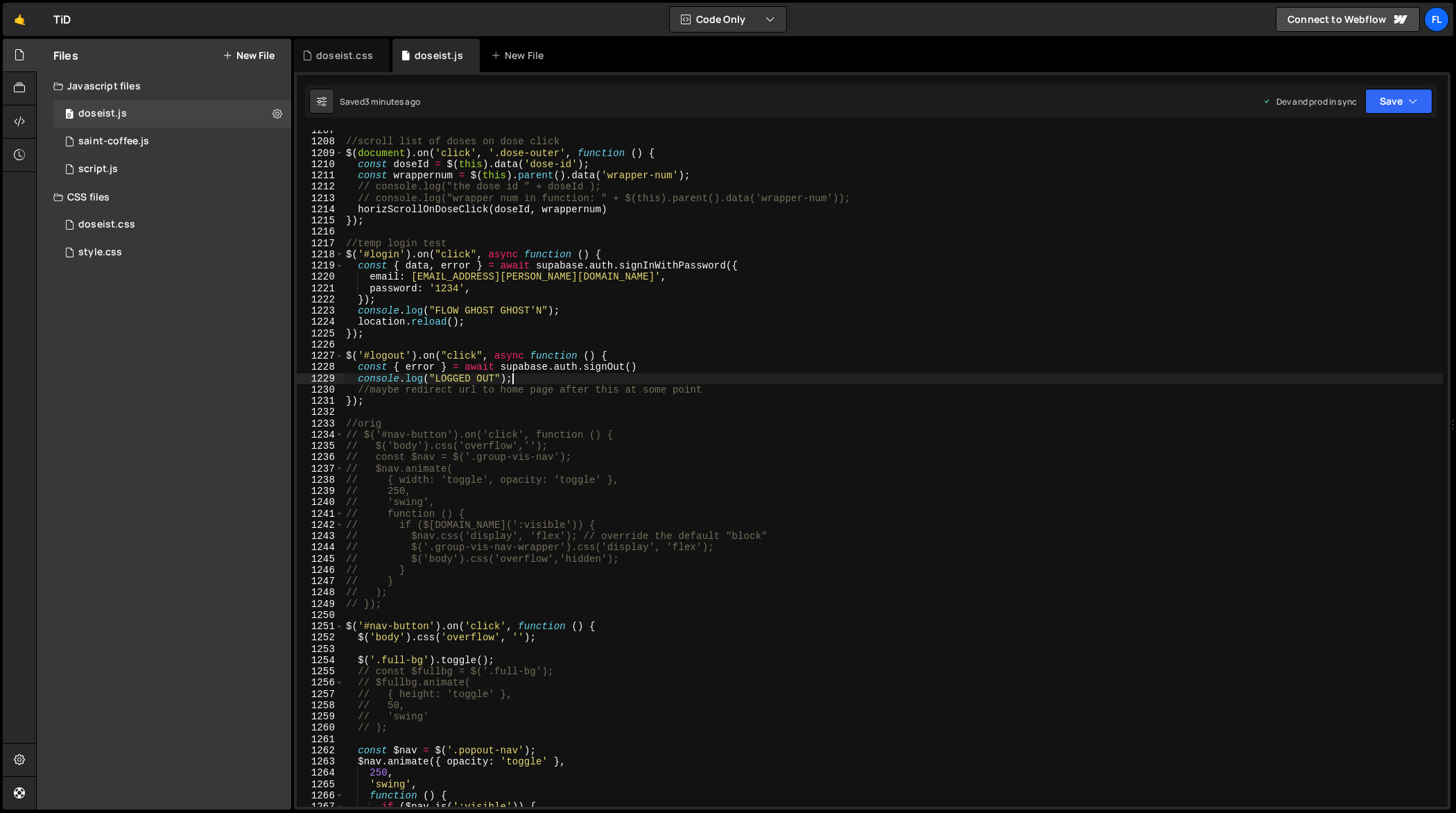
click at [905, 373] on div "//scroll list of doses on dose click $ ( document ) . on ( 'click' , '.dose-out…" at bounding box center [893, 475] width 1100 height 700
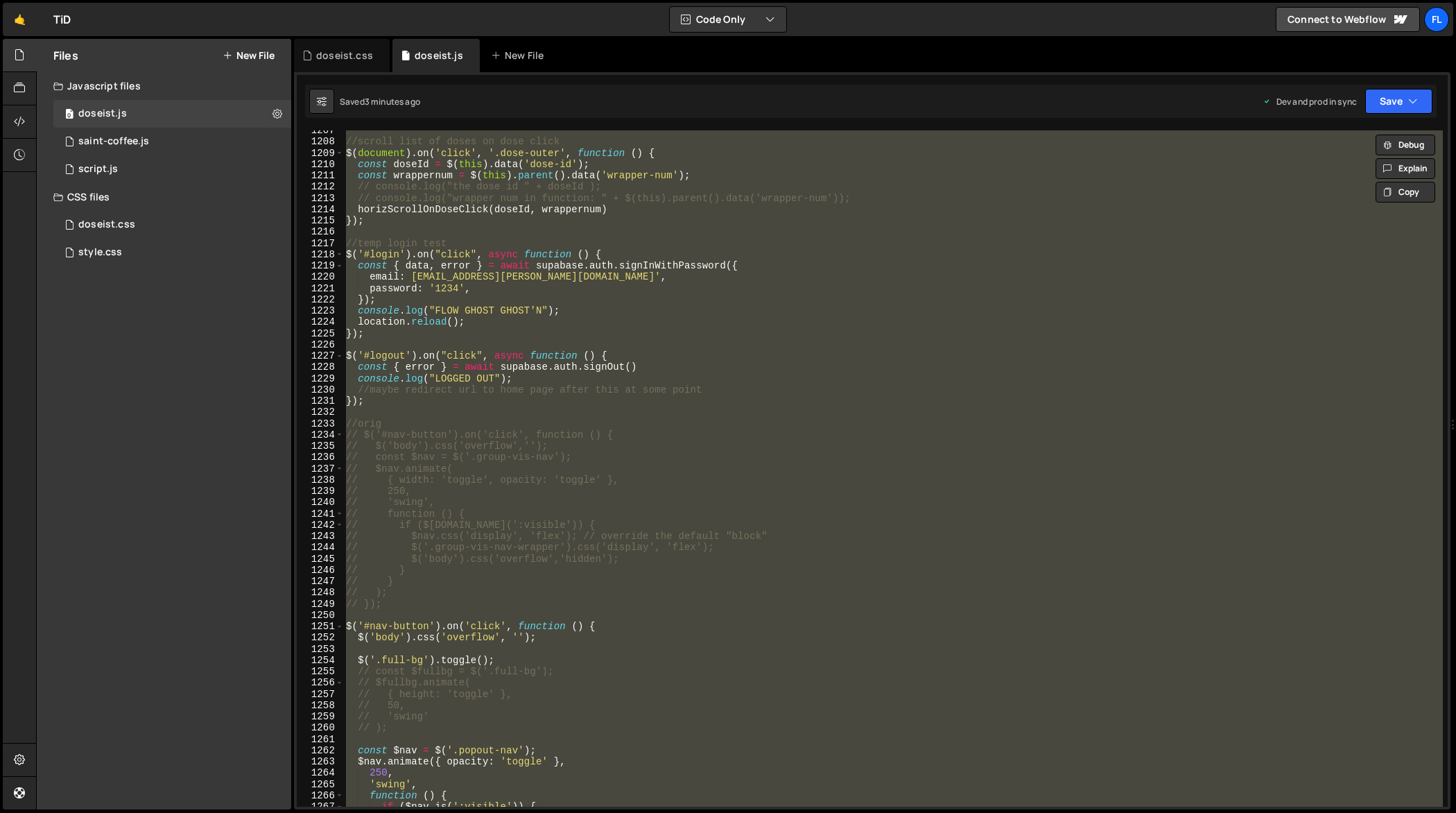
paste textarea
type textarea "});"
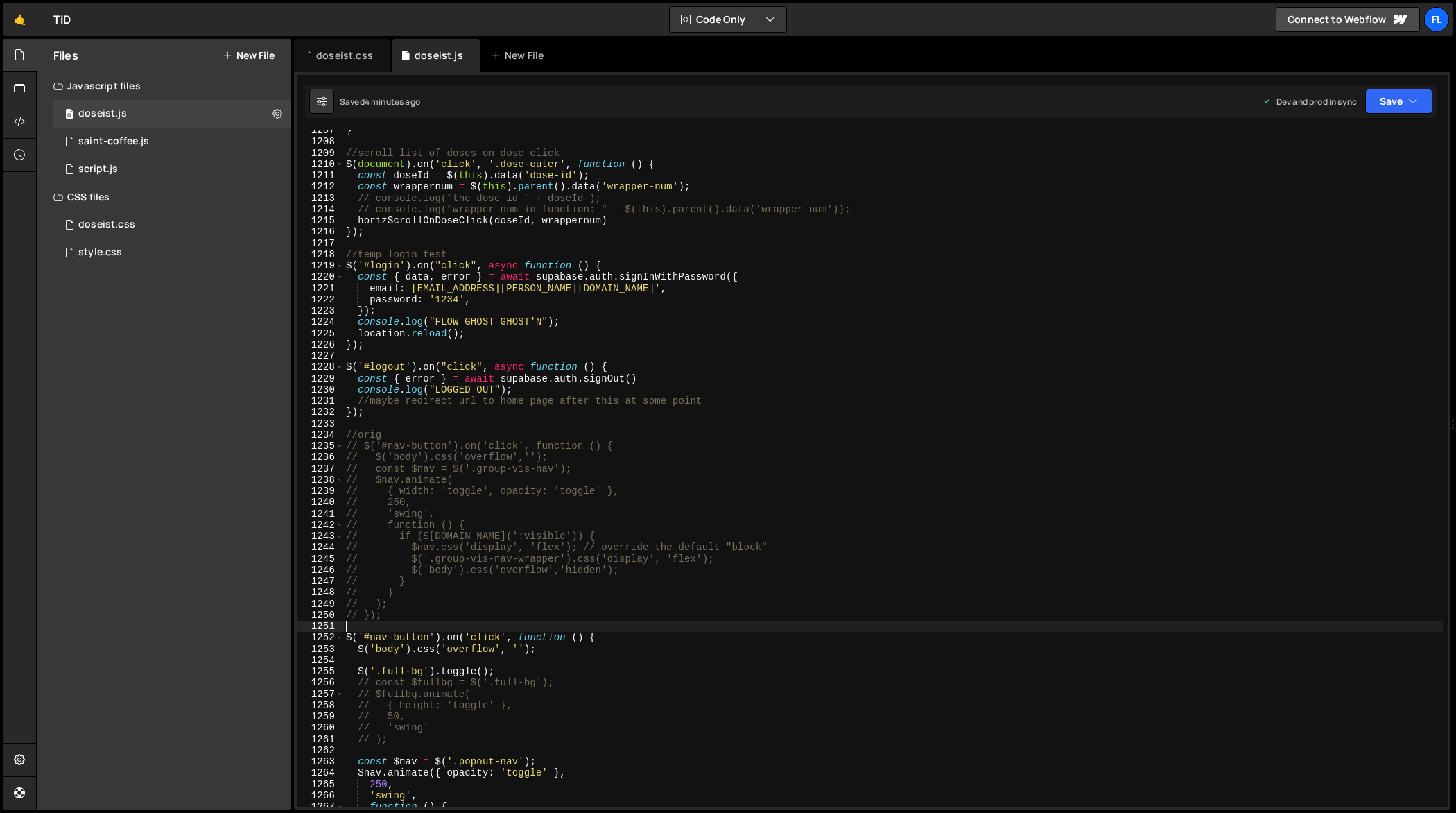
click at [874, 393] on div "} //scroll list of doses on dose click $ ( document ) . on ( 'click' , '.dose-o…" at bounding box center [893, 475] width 1100 height 700
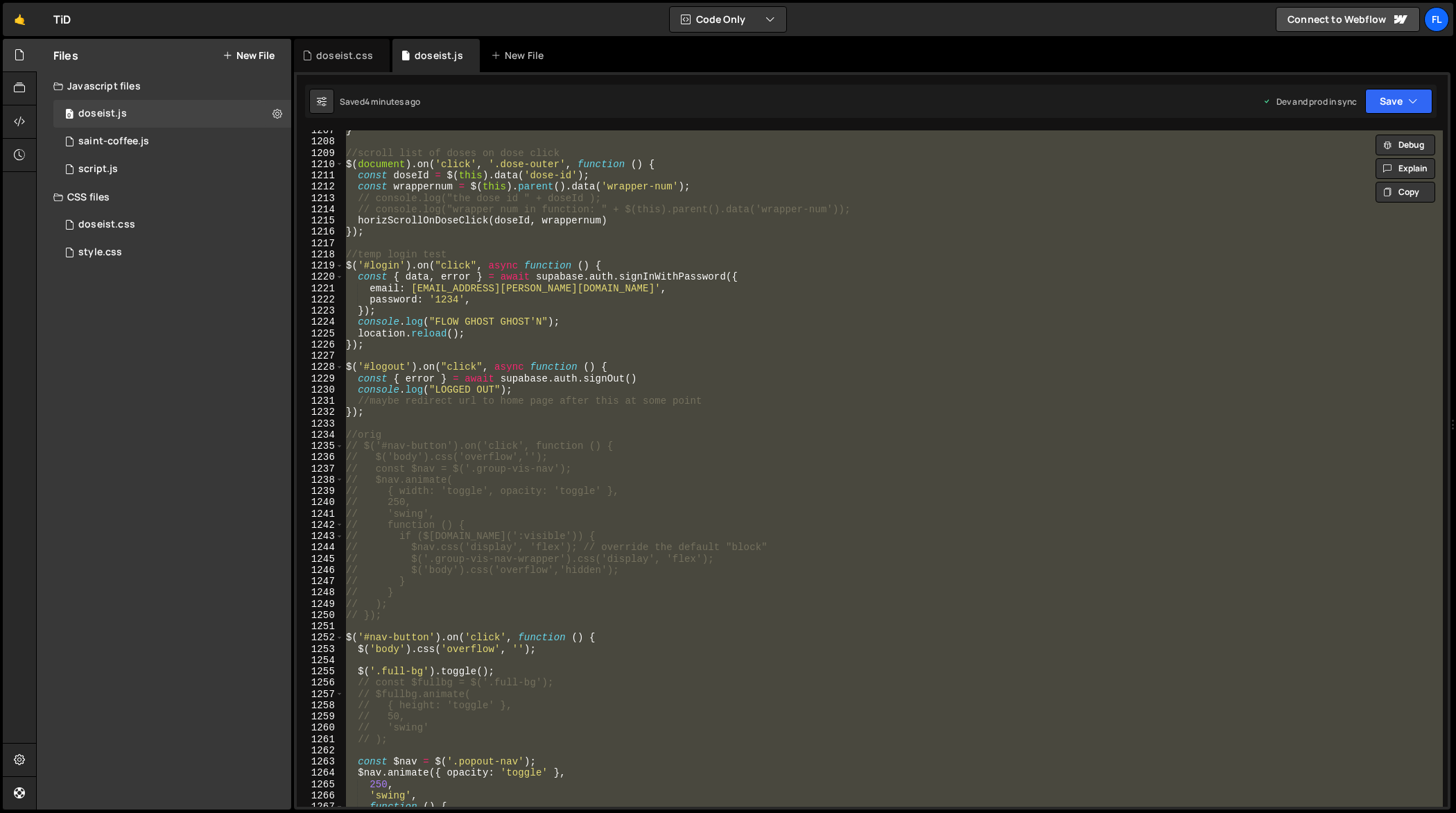
paste textarea
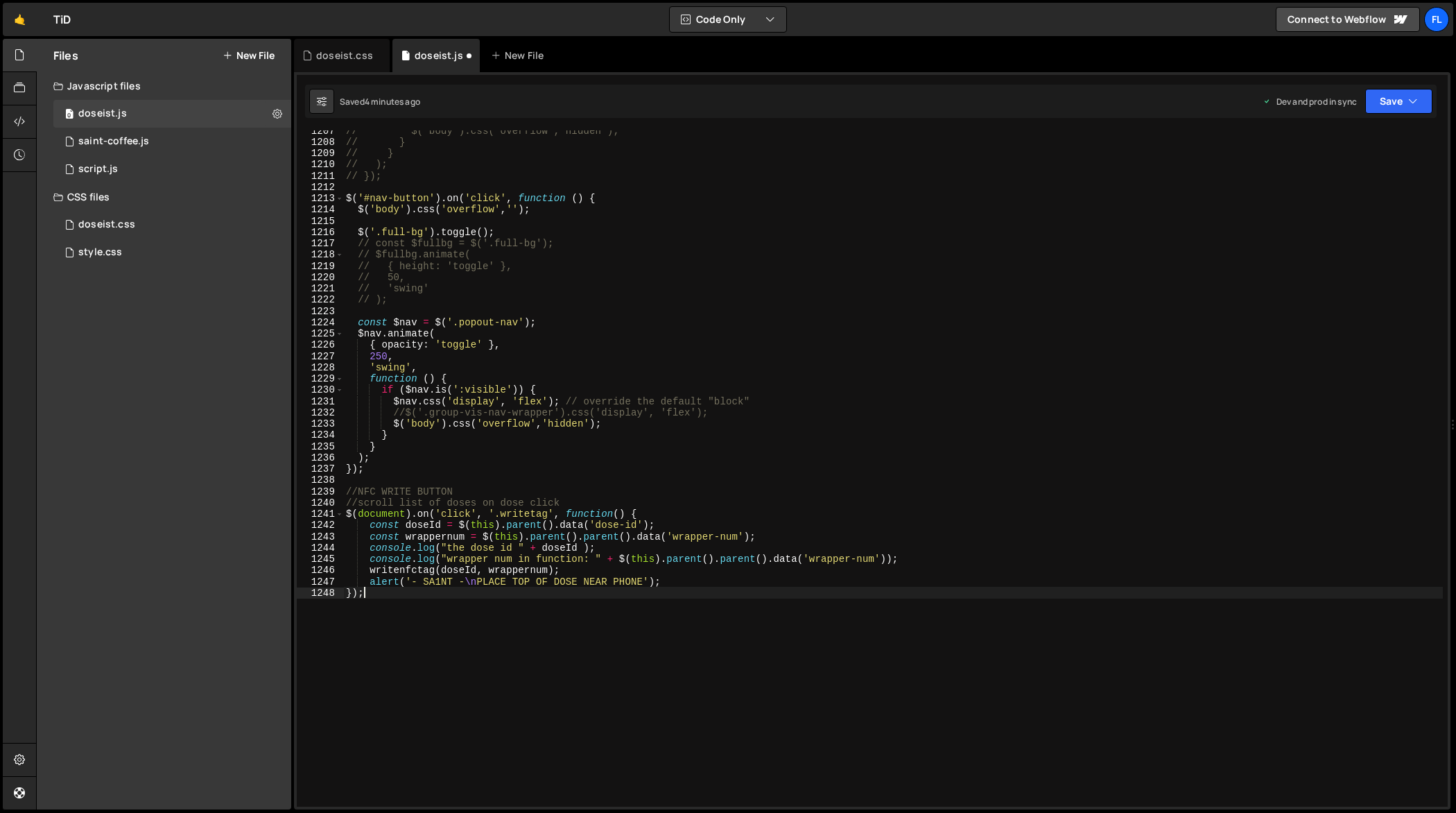
type textarea "// $nav.css('display', 'flex'); // override the default "block""
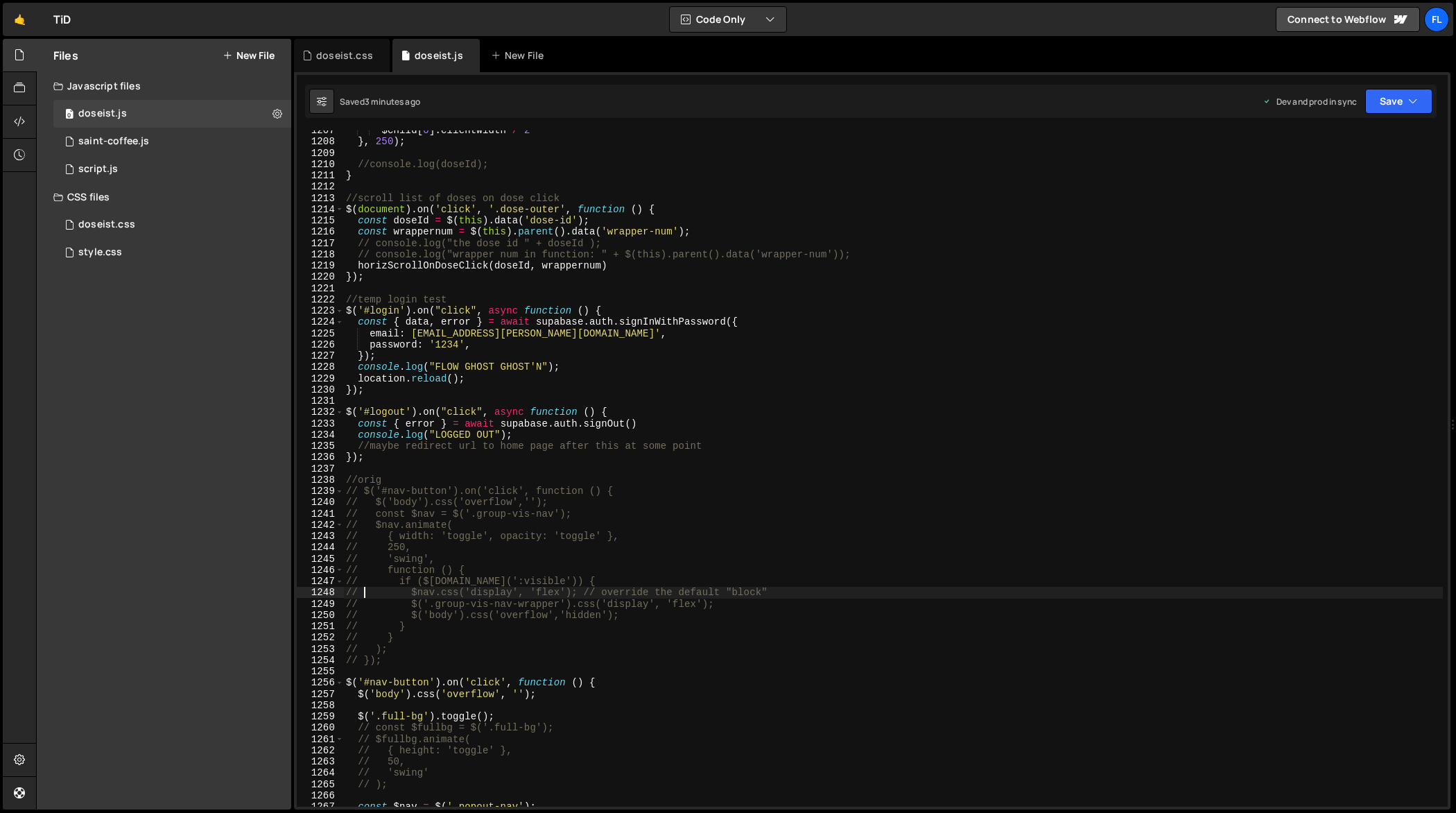
click at [974, 398] on div "$child [ 0 ] . clientWidth / 2 } , 250 ) ; //console.log(doseId); } //scroll li…" at bounding box center [893, 475] width 1100 height 700
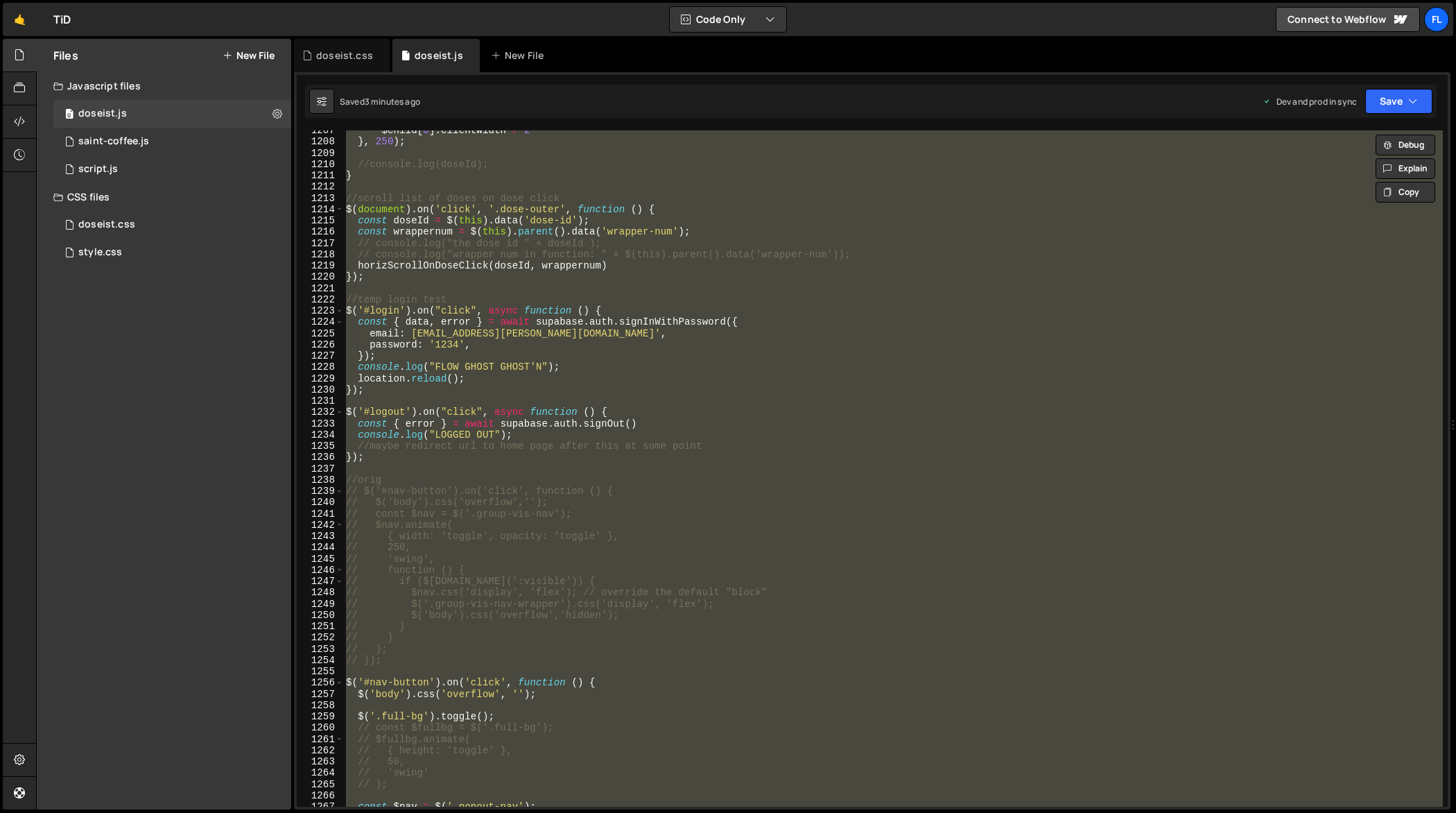
paste textarea
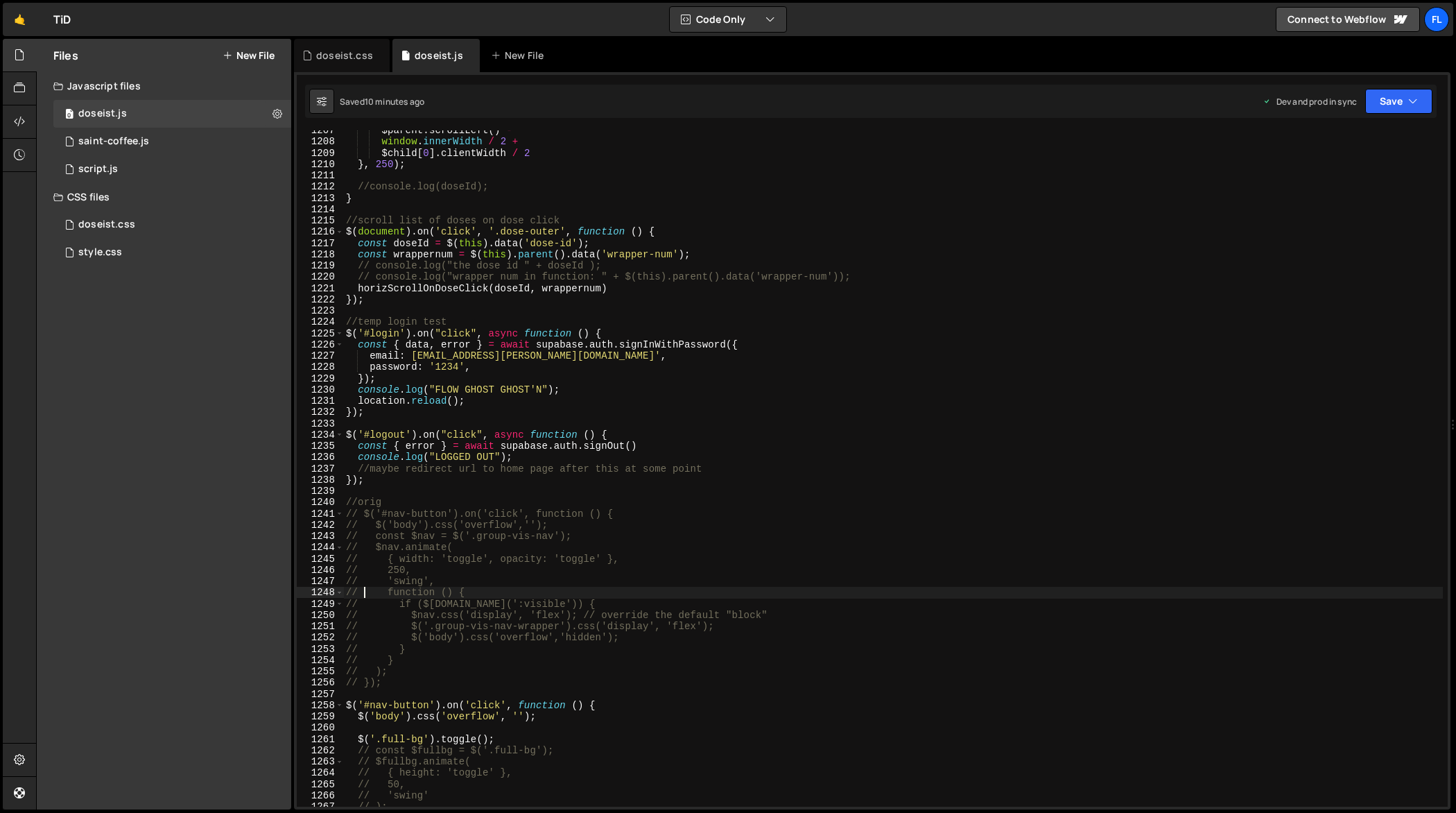
click at [1060, 398] on div "$parent . scrollLeft ( ) - window . innerWidth / 2 + $child [ 0 ] . clientWidth…" at bounding box center [893, 475] width 1100 height 700
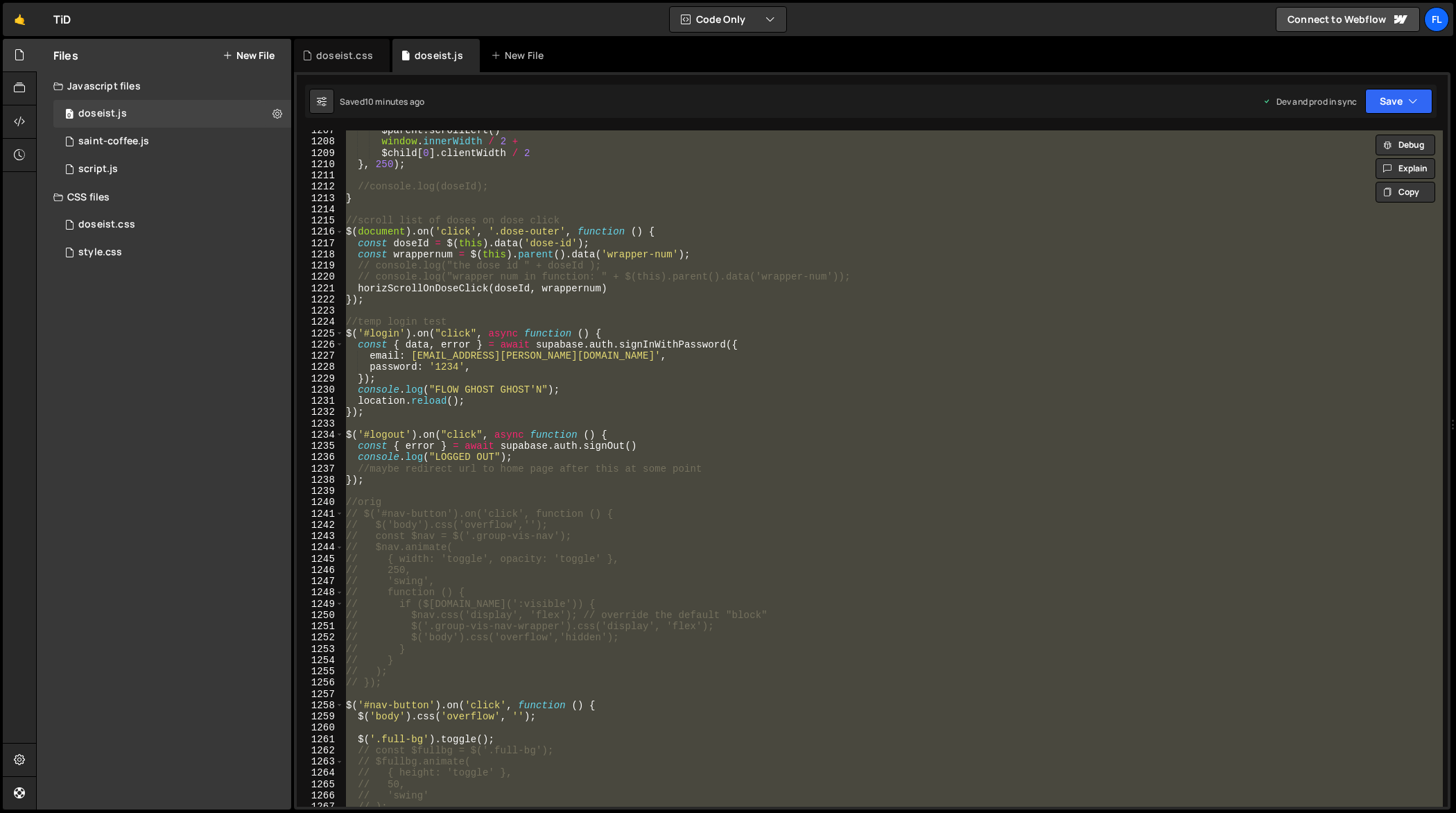
paste textarea
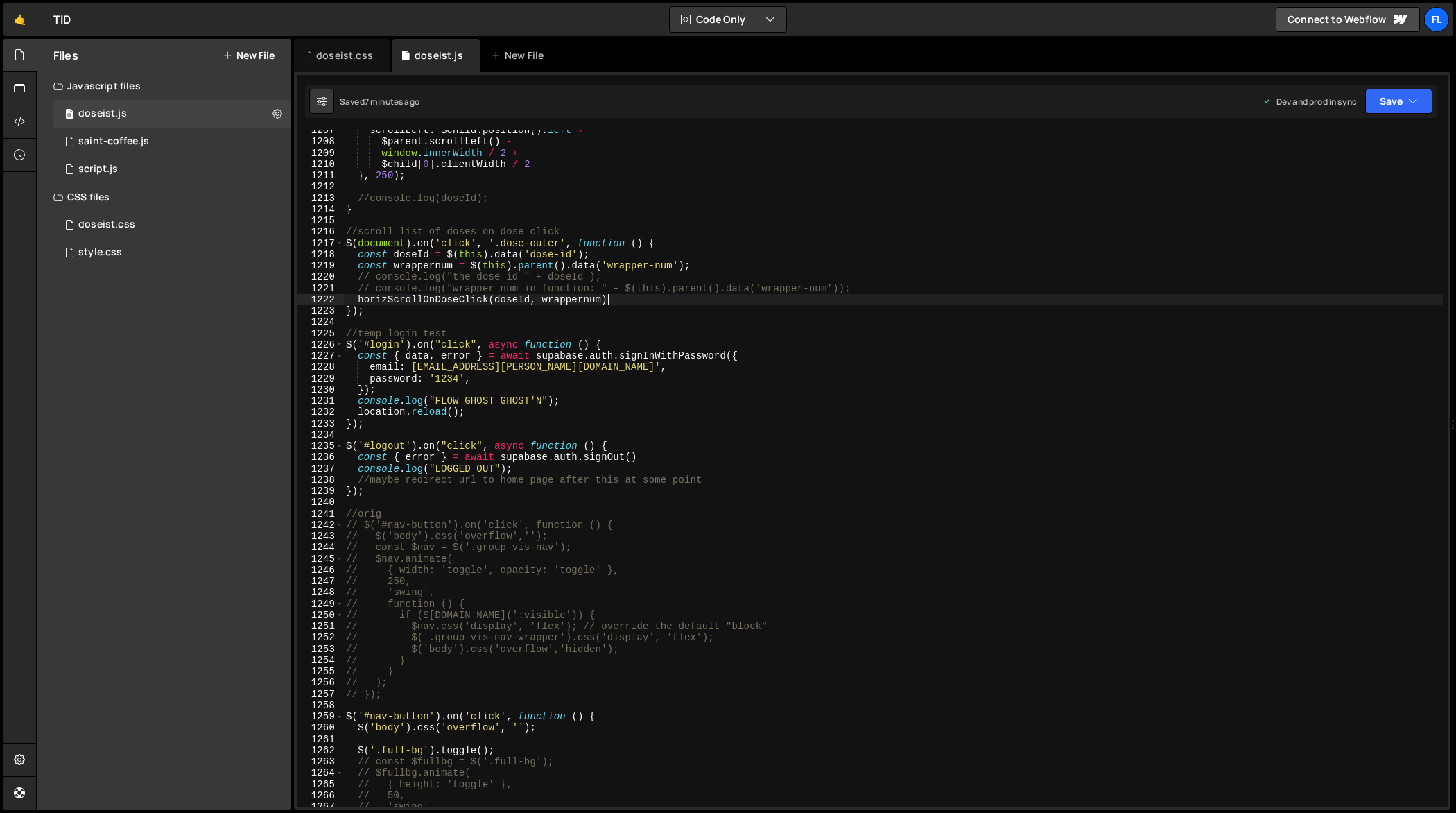
click at [664, 294] on div "scrollLeft : $child . position ( ) . left + $parent . scrollLeft ( ) - window .…" at bounding box center [893, 475] width 1100 height 700
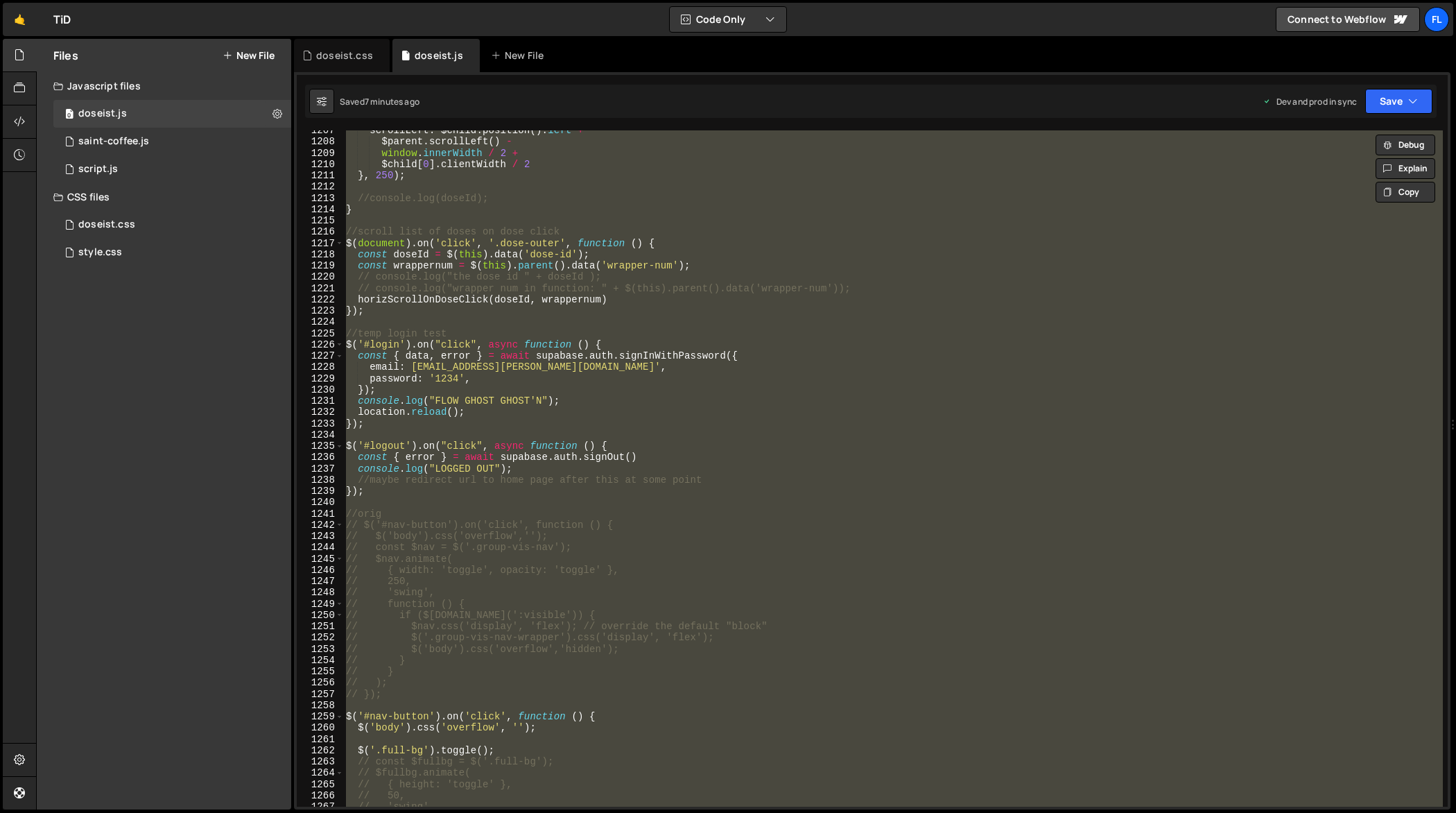
paste textarea
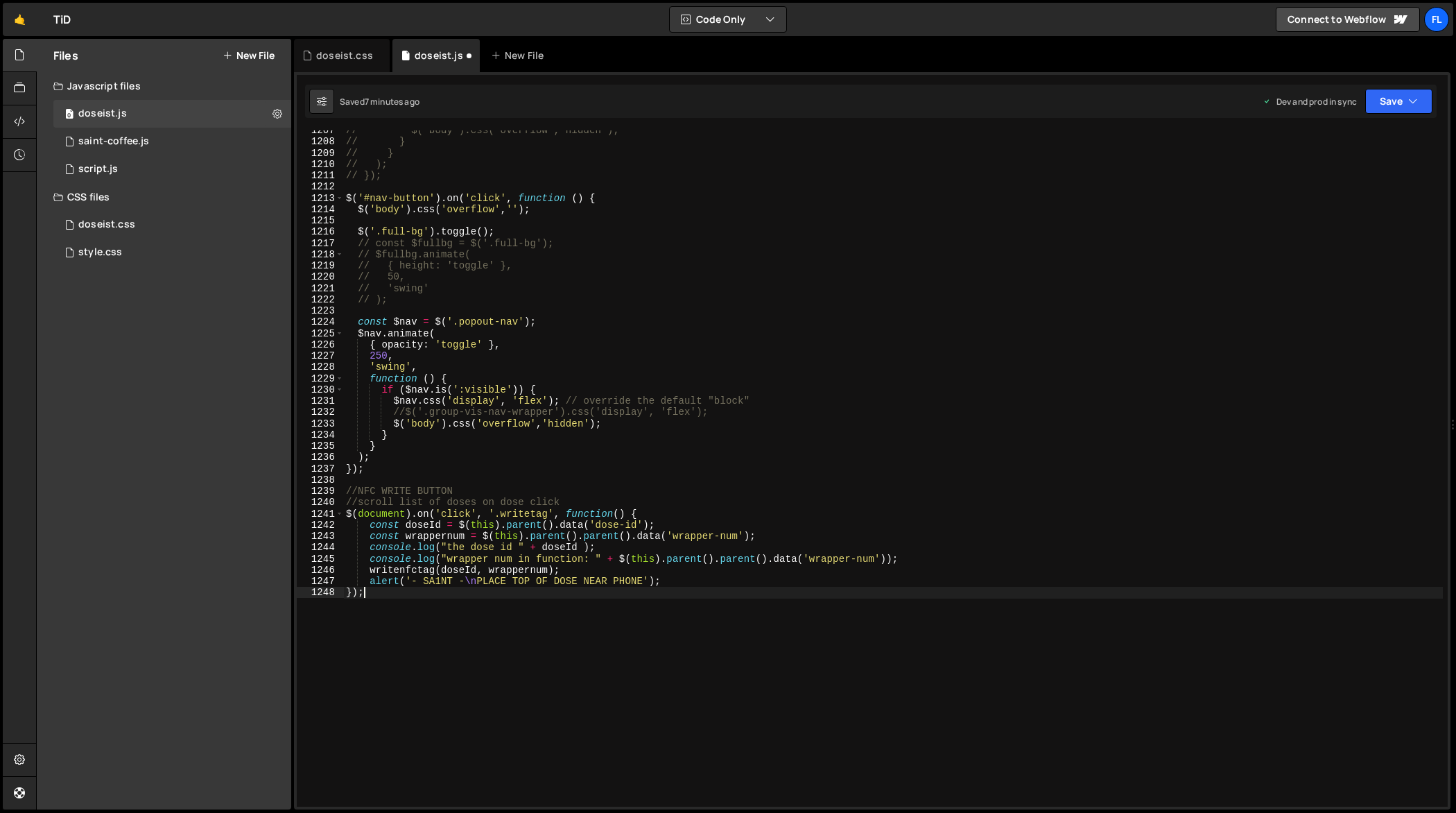
type textarea "// 250,"
